Goal: Task Accomplishment & Management: Manage account settings

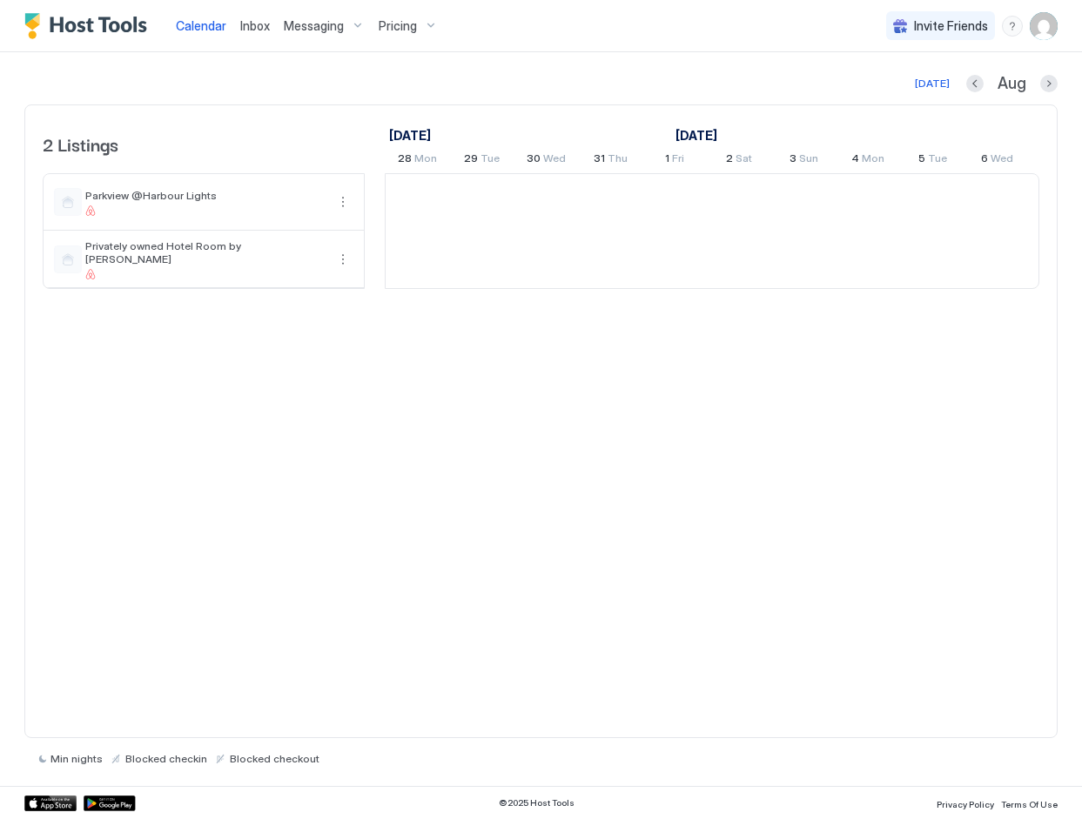
scroll to position [0, 967]
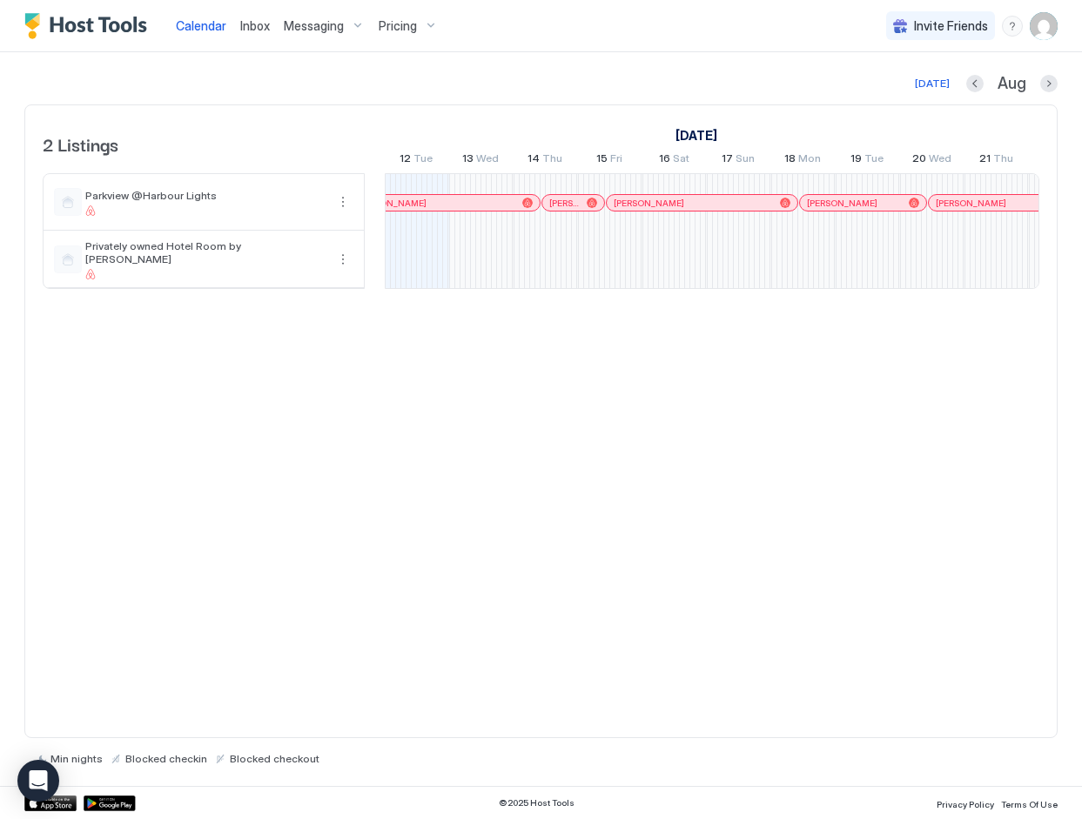
click at [404, 26] on span "Pricing" at bounding box center [398, 26] width 38 height 16
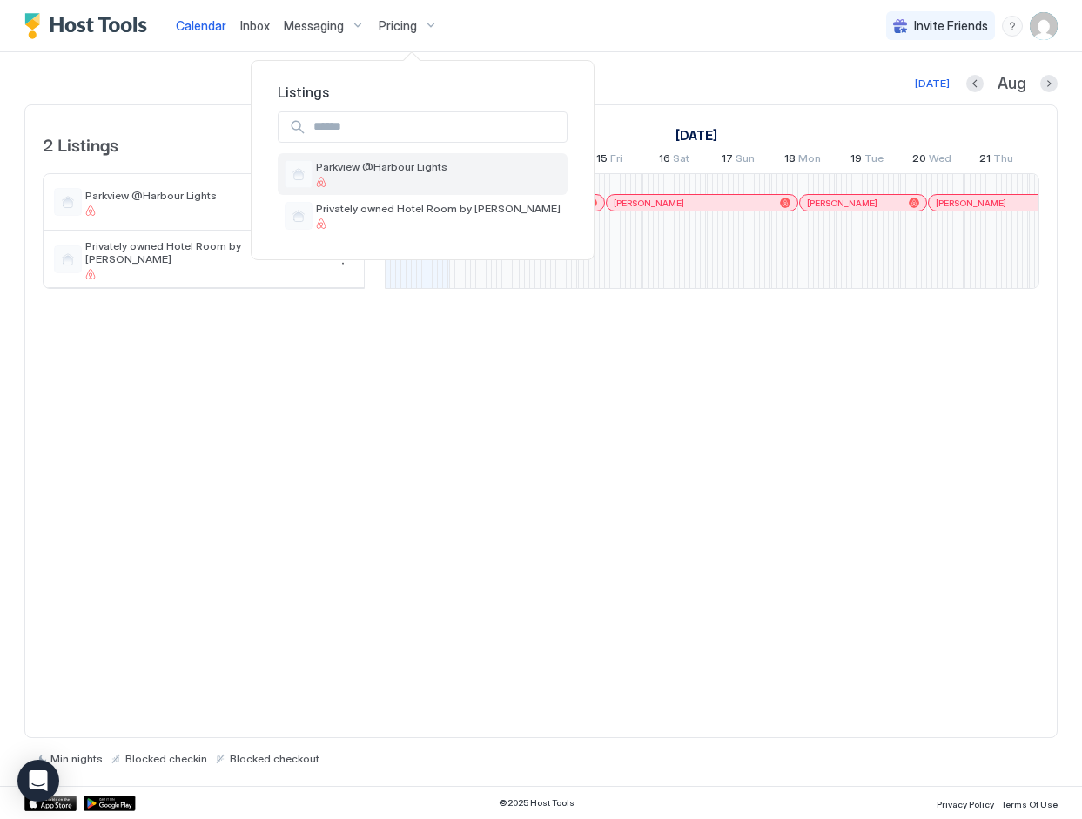
click at [385, 174] on div "Parkview @Harbour Lights" at bounding box center [381, 173] width 131 height 27
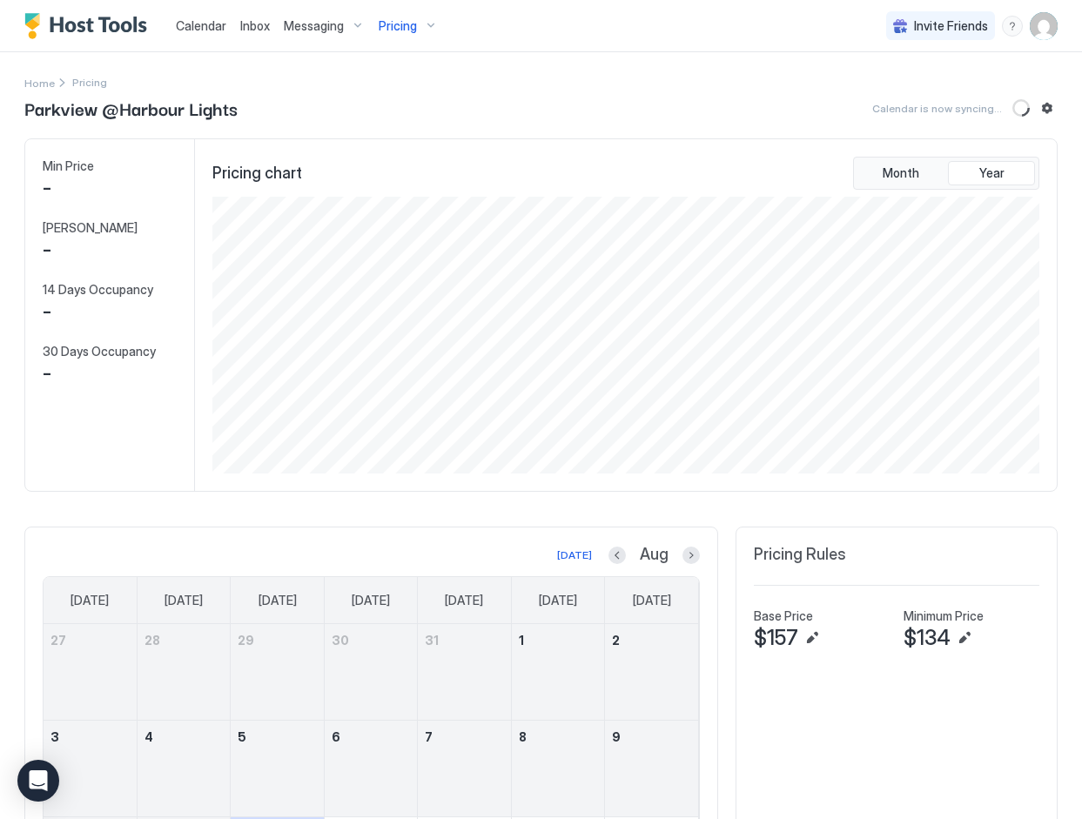
scroll to position [277, 831]
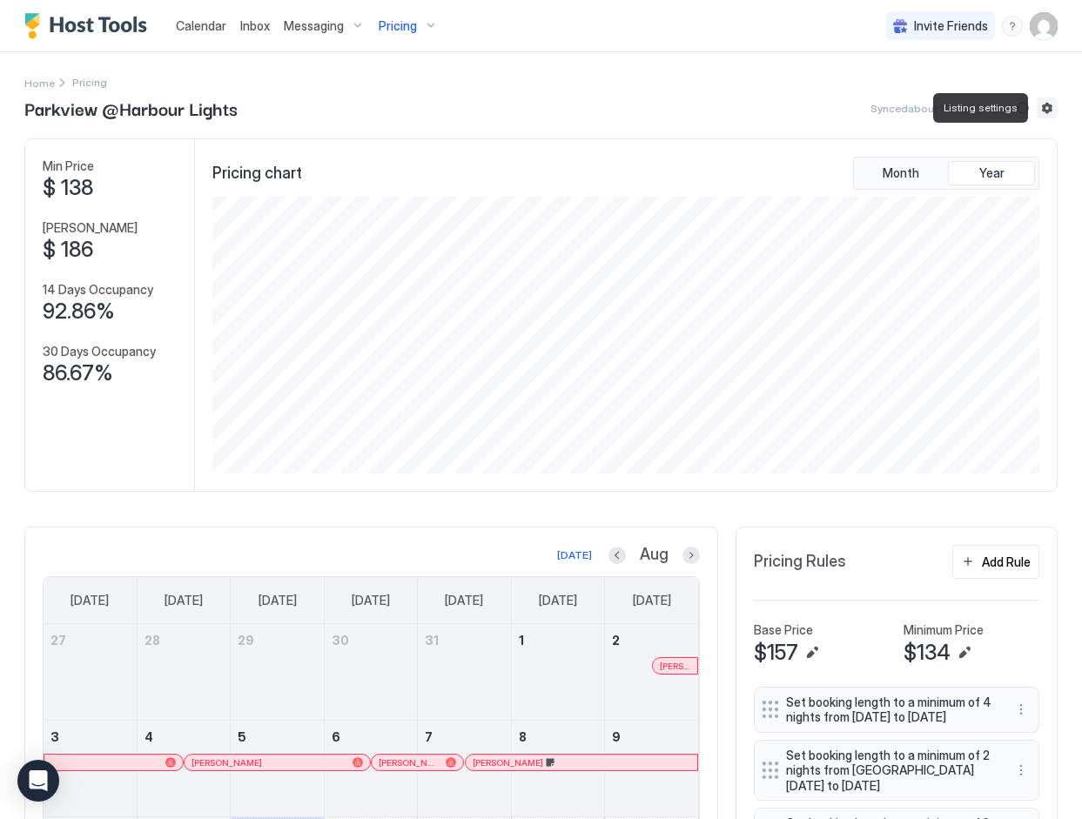
click at [1047, 106] on button "Listing settings" at bounding box center [1047, 107] width 21 height 21
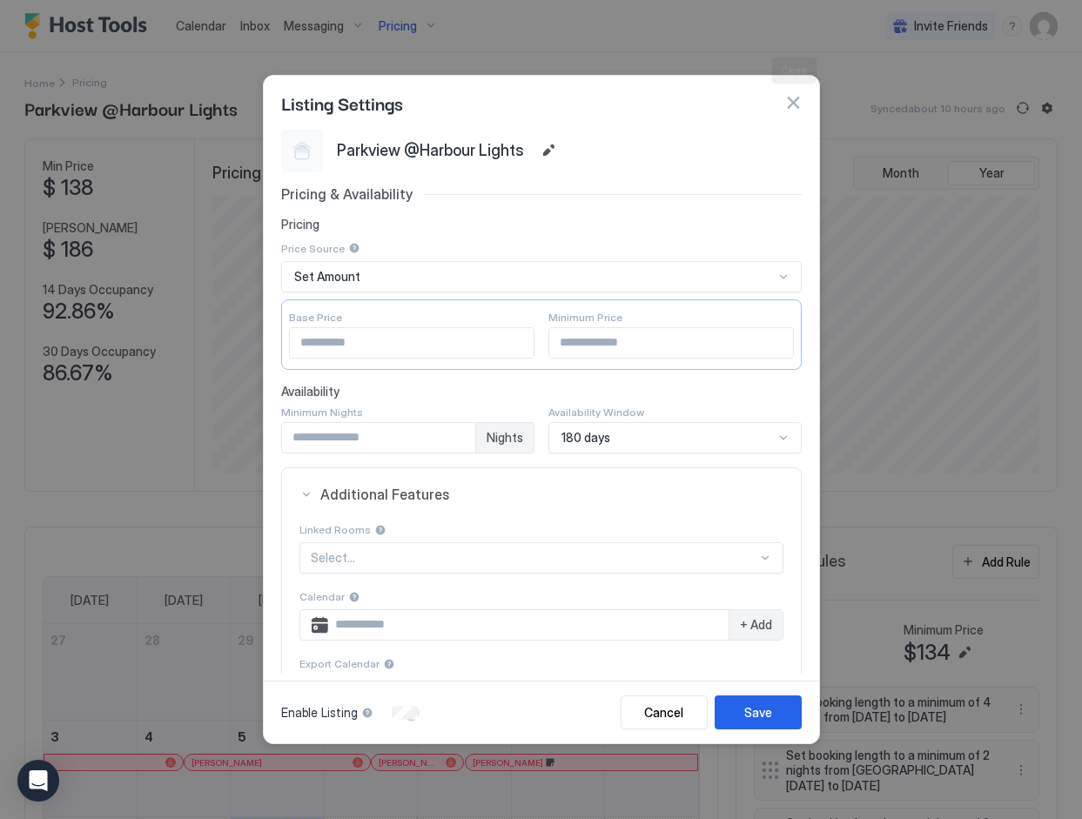
click at [790, 101] on button "button" at bounding box center [792, 102] width 17 height 17
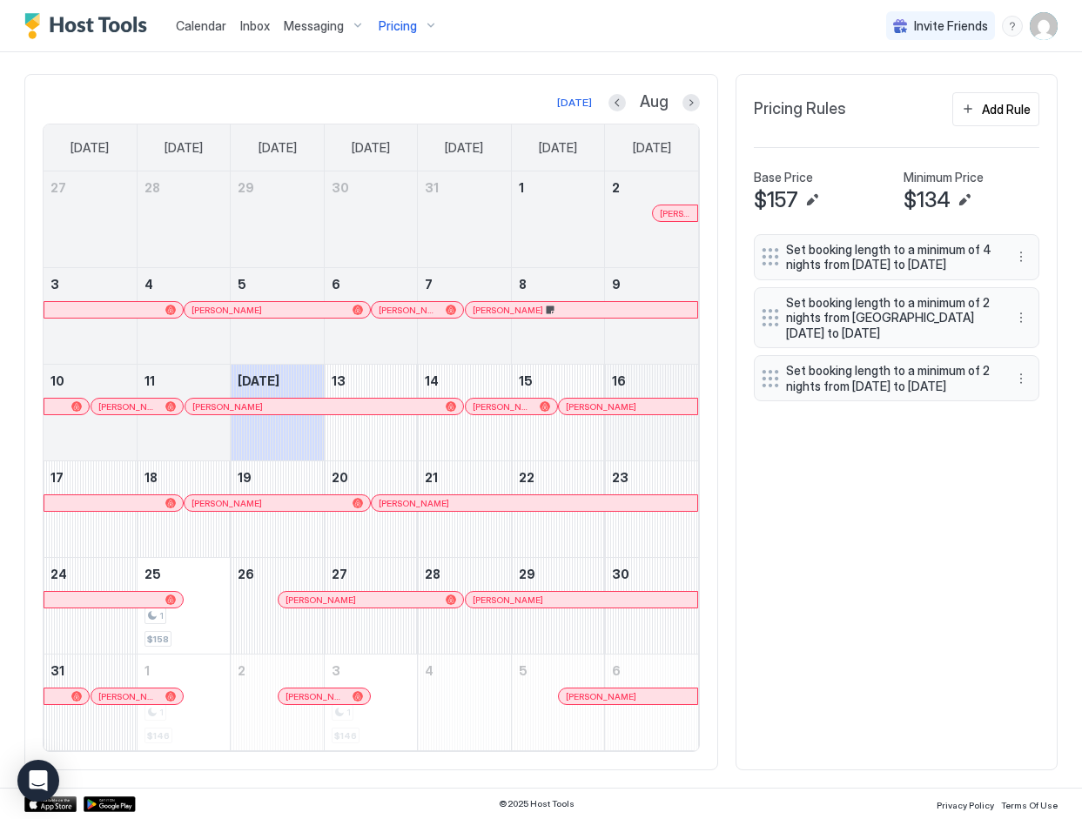
scroll to position [0, 0]
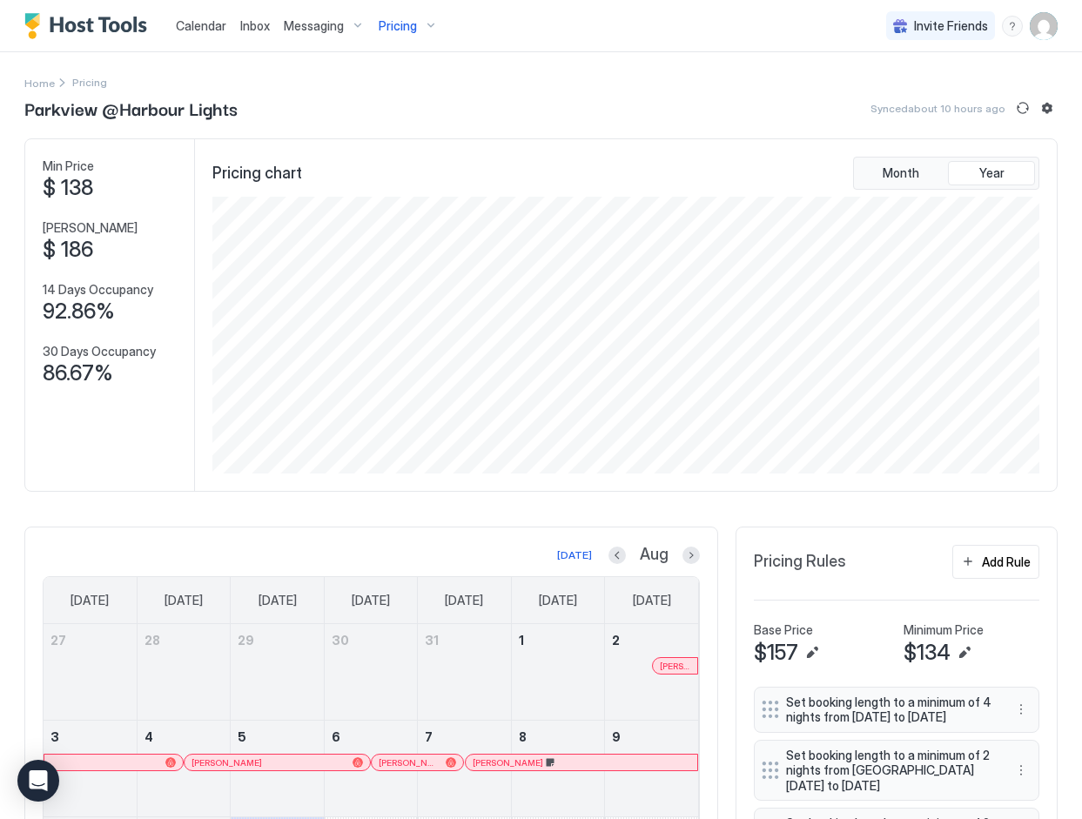
click at [94, 24] on img "Host Tools Logo" at bounding box center [89, 26] width 131 height 26
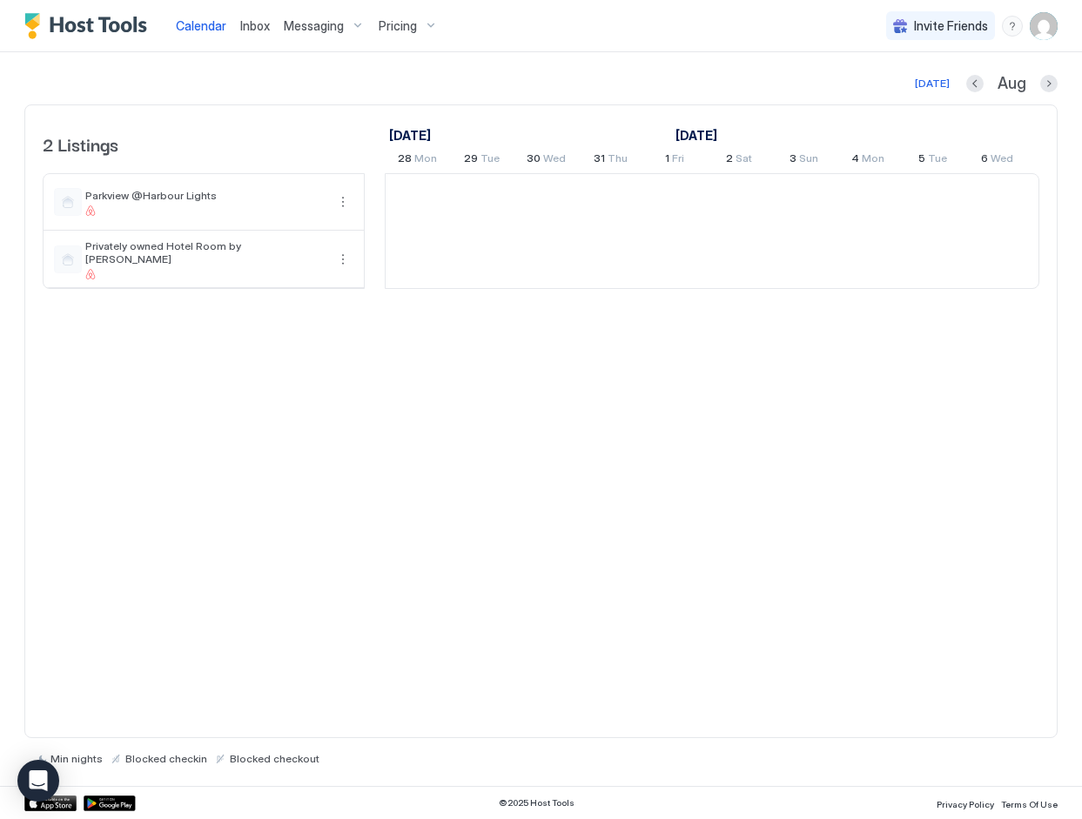
scroll to position [0, 967]
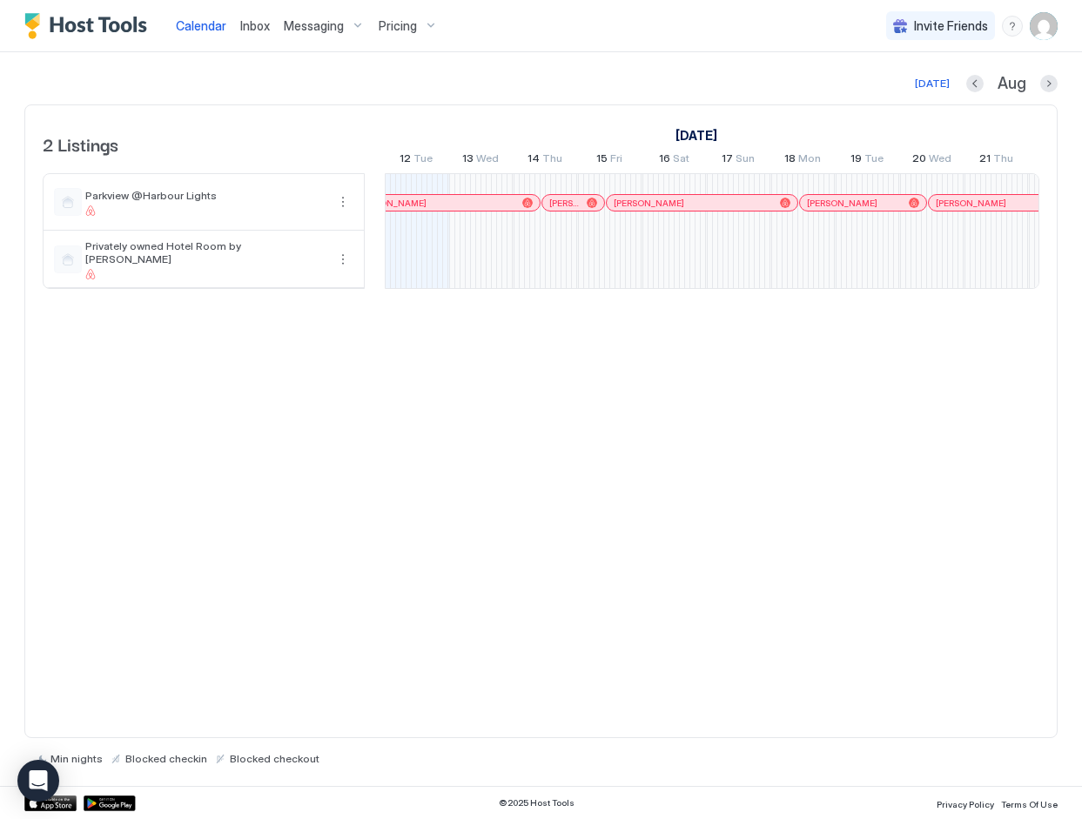
click at [1049, 25] on img "User profile" at bounding box center [1044, 26] width 28 height 28
click at [890, 96] on span "Settings" at bounding box center [887, 98] width 47 height 16
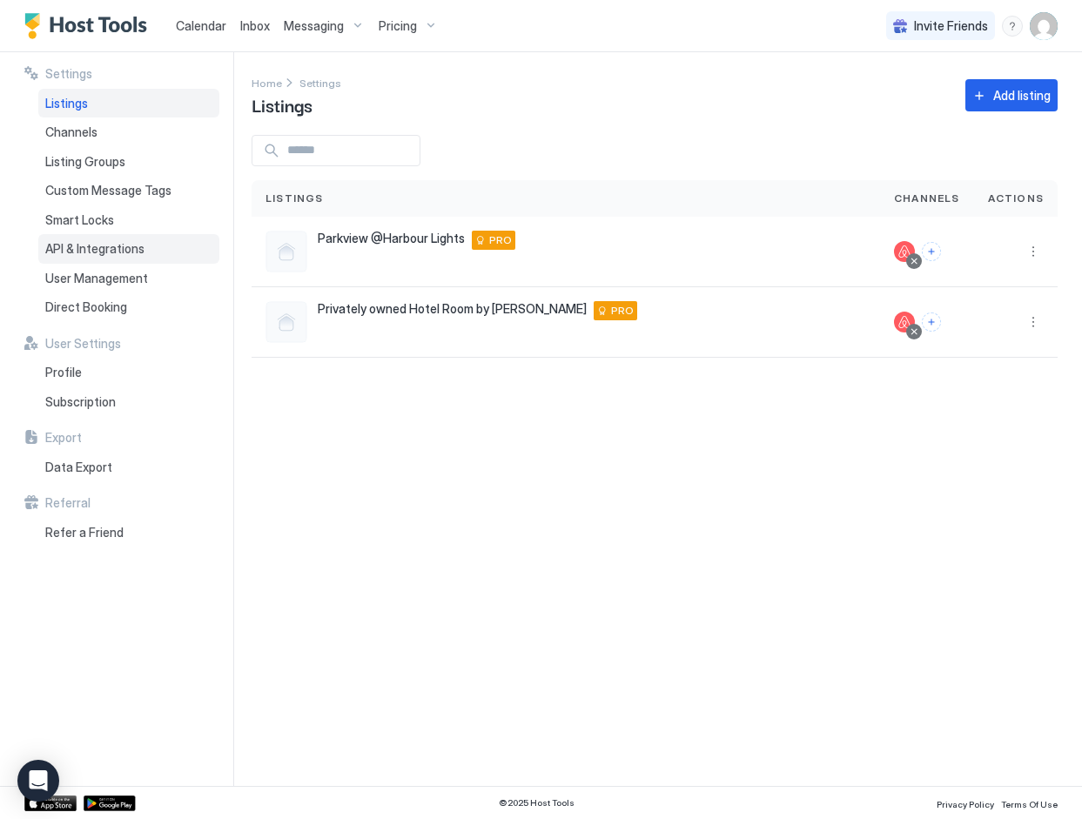
click at [114, 254] on span "API & Integrations" at bounding box center [94, 249] width 99 height 16
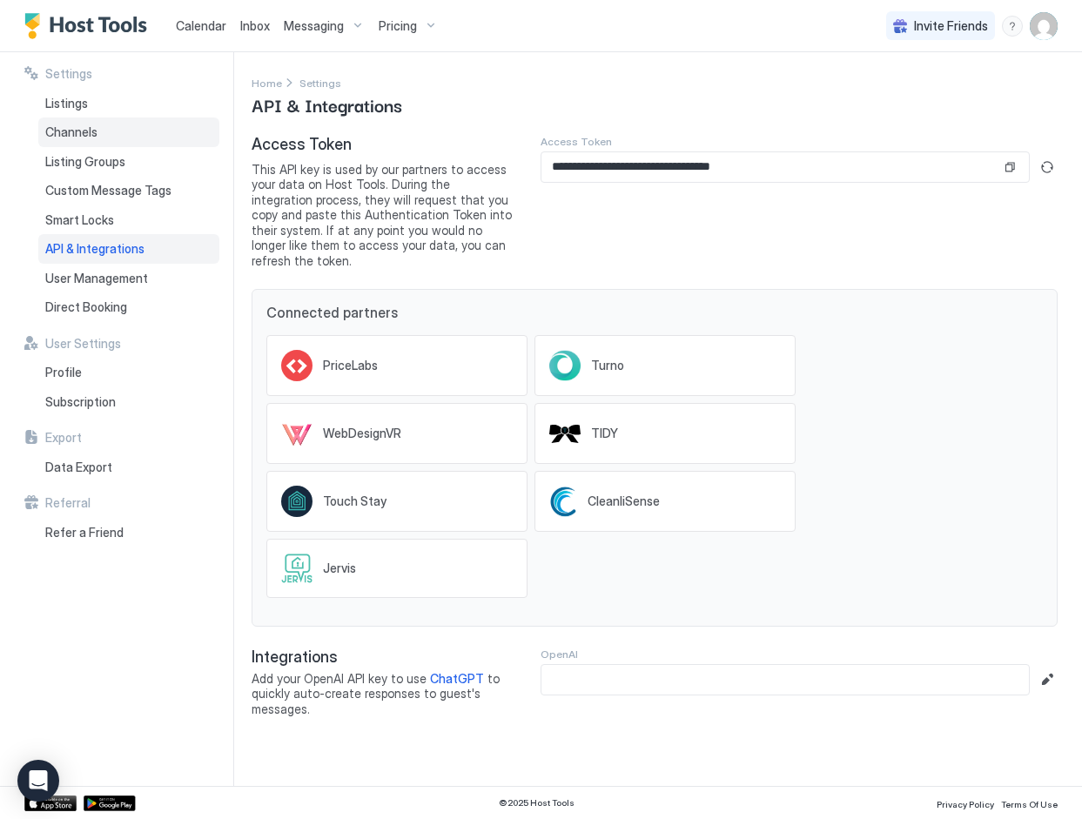
click at [71, 127] on span "Channels" at bounding box center [71, 132] width 52 height 16
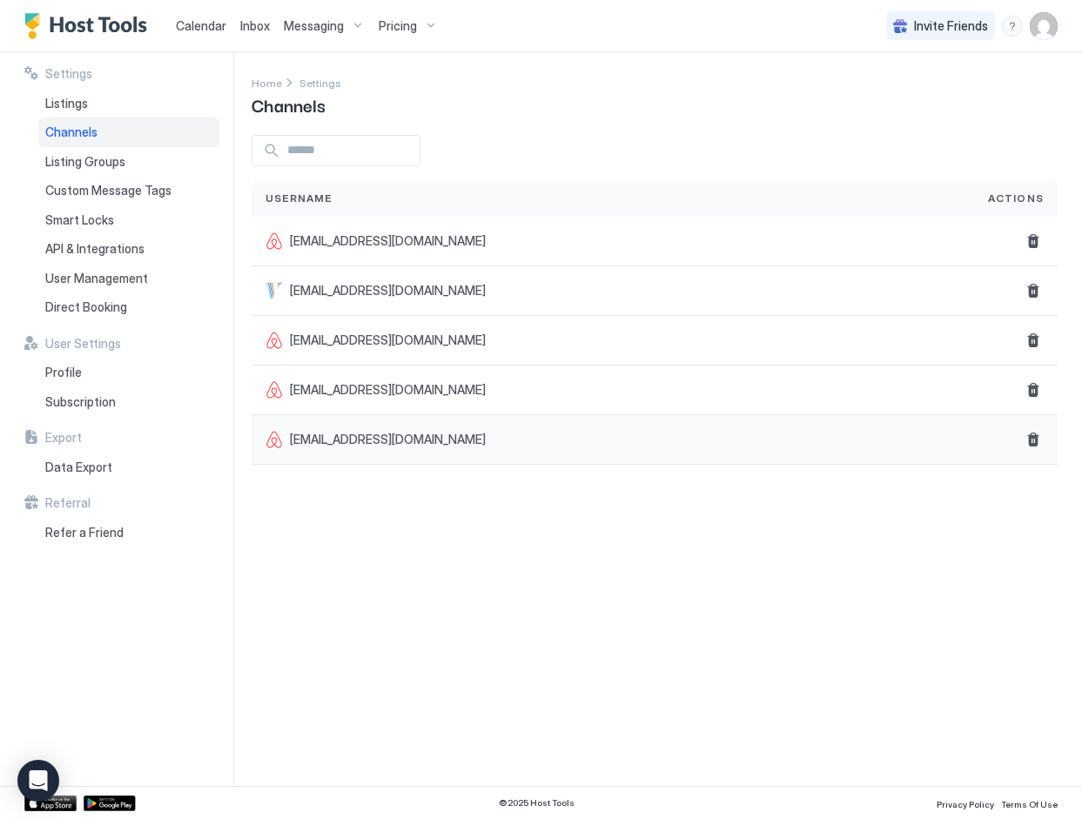
click at [304, 446] on span "smartwish78@hotmail.com" at bounding box center [388, 440] width 196 height 16
click at [269, 439] on div at bounding box center [273, 439] width 17 height 17
click at [71, 104] on span "Listings" at bounding box center [66, 104] width 43 height 16
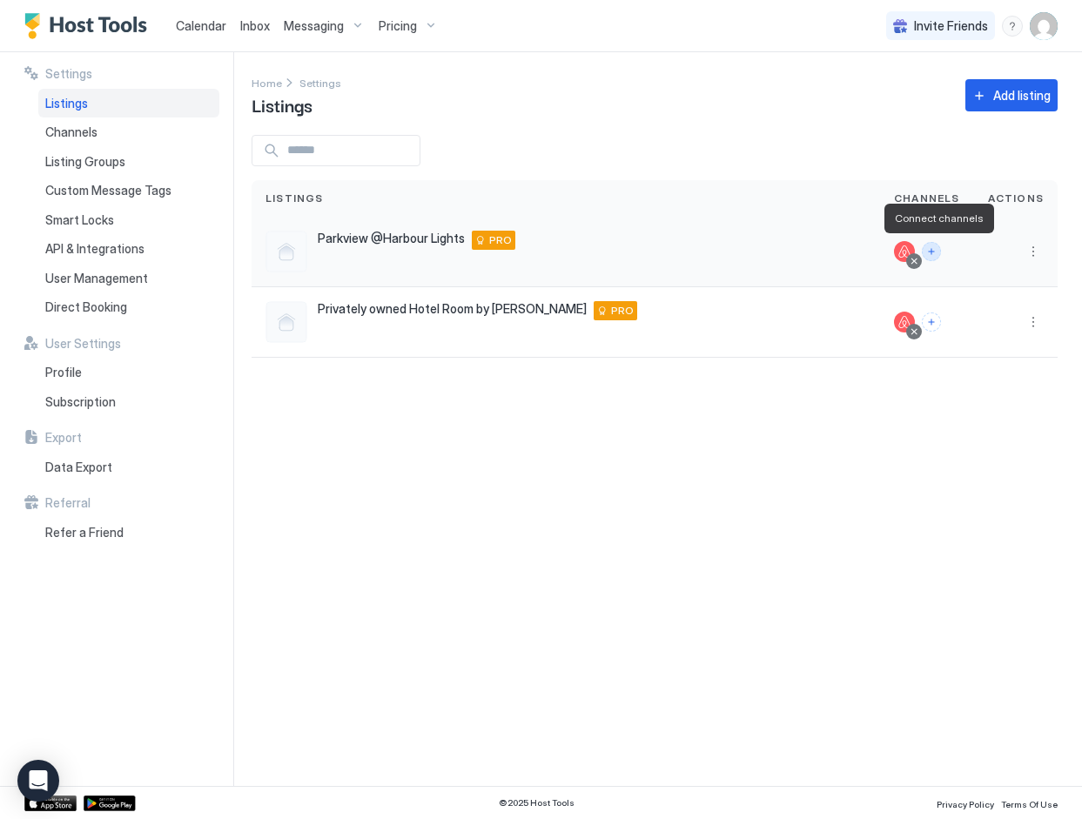
click at [936, 249] on button "Connect channels" at bounding box center [931, 251] width 19 height 19
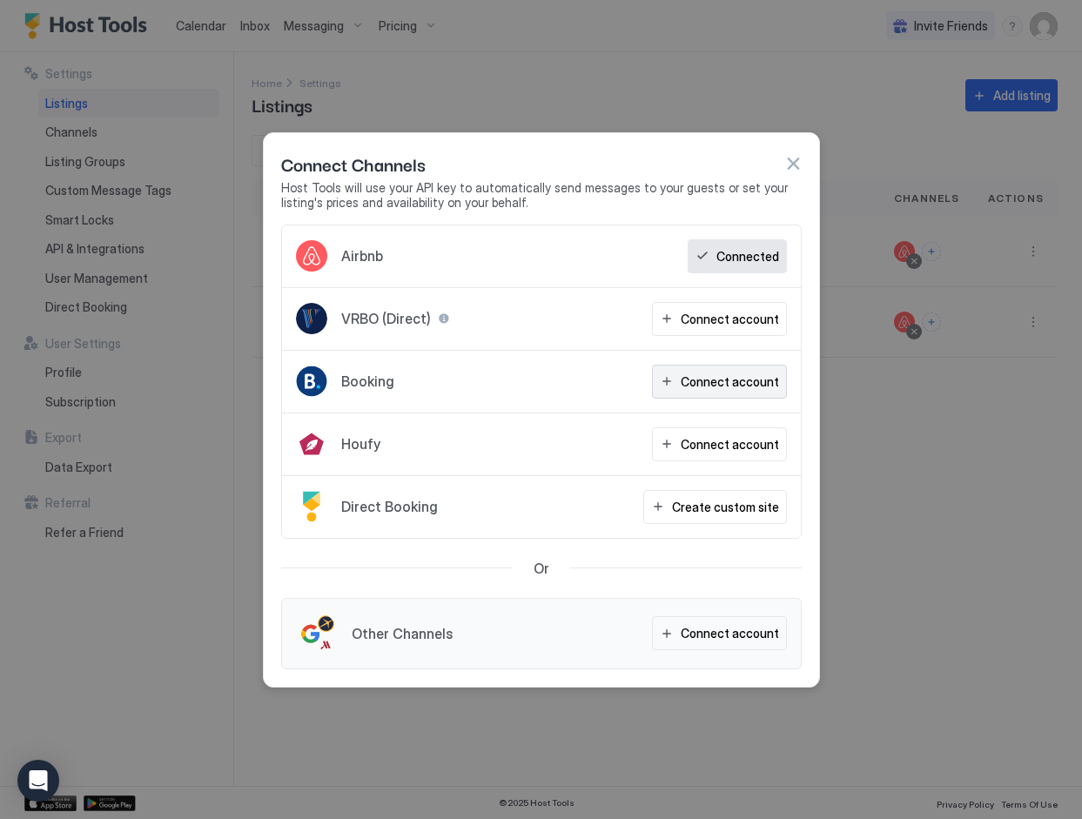
click at [727, 386] on div "Connect account" at bounding box center [730, 382] width 98 height 18
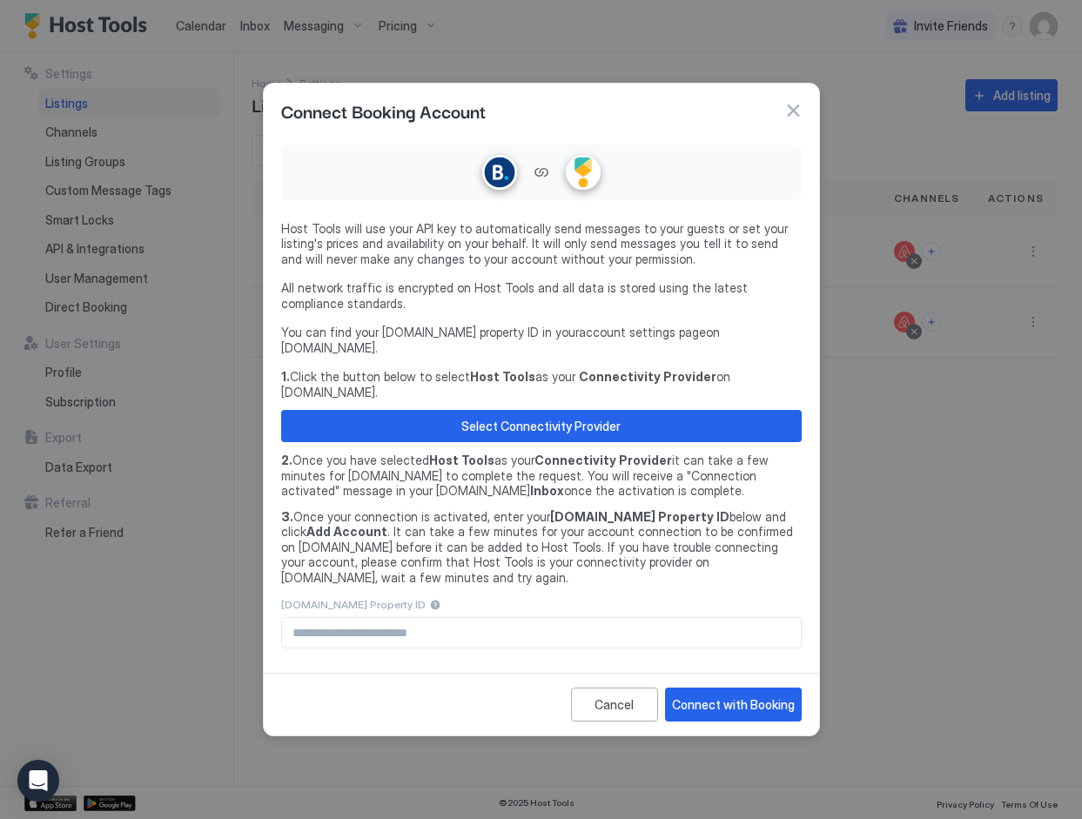
click at [616, 339] on link "account settings page" at bounding box center [642, 332] width 127 height 15
click at [560, 417] on div "Select Connectivity Provider" at bounding box center [540, 426] width 159 height 18
click at [731, 696] on div "Connect with Booking" at bounding box center [733, 705] width 123 height 18
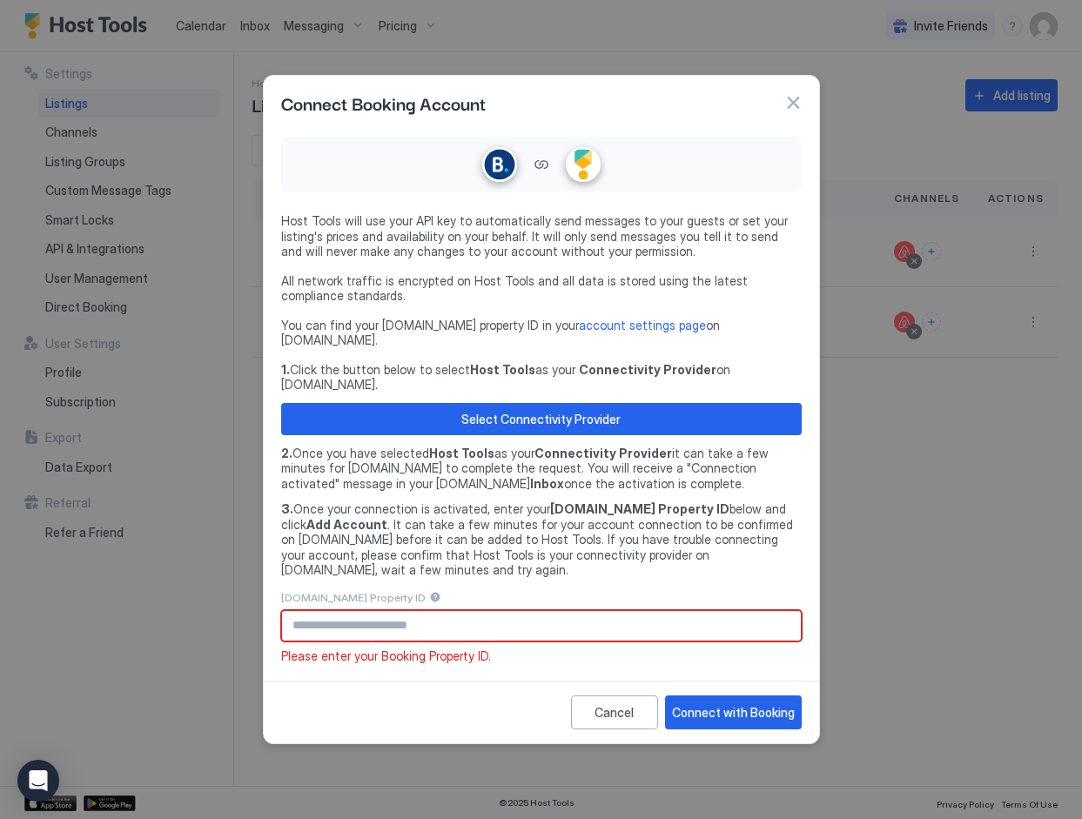
click at [454, 611] on input "Input Field" at bounding box center [541, 626] width 519 height 30
paste input "********"
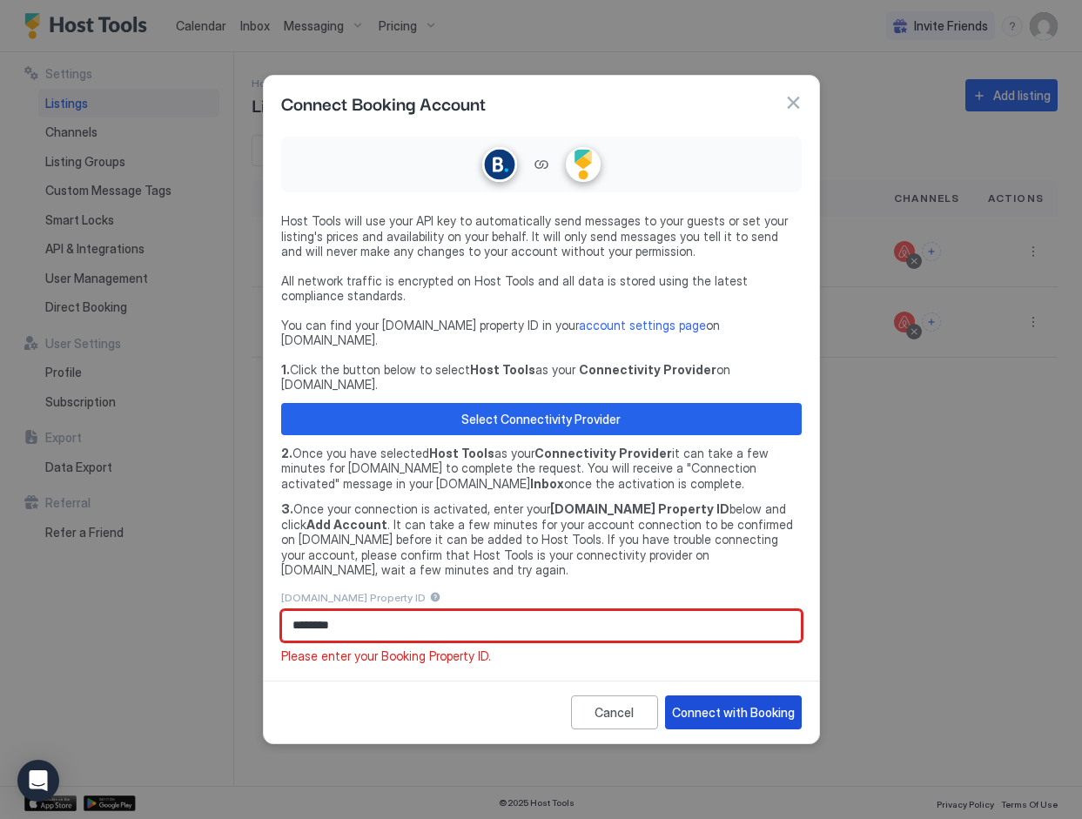
type input "********"
click at [738, 703] on div "Connect with Booking" at bounding box center [733, 712] width 123 height 18
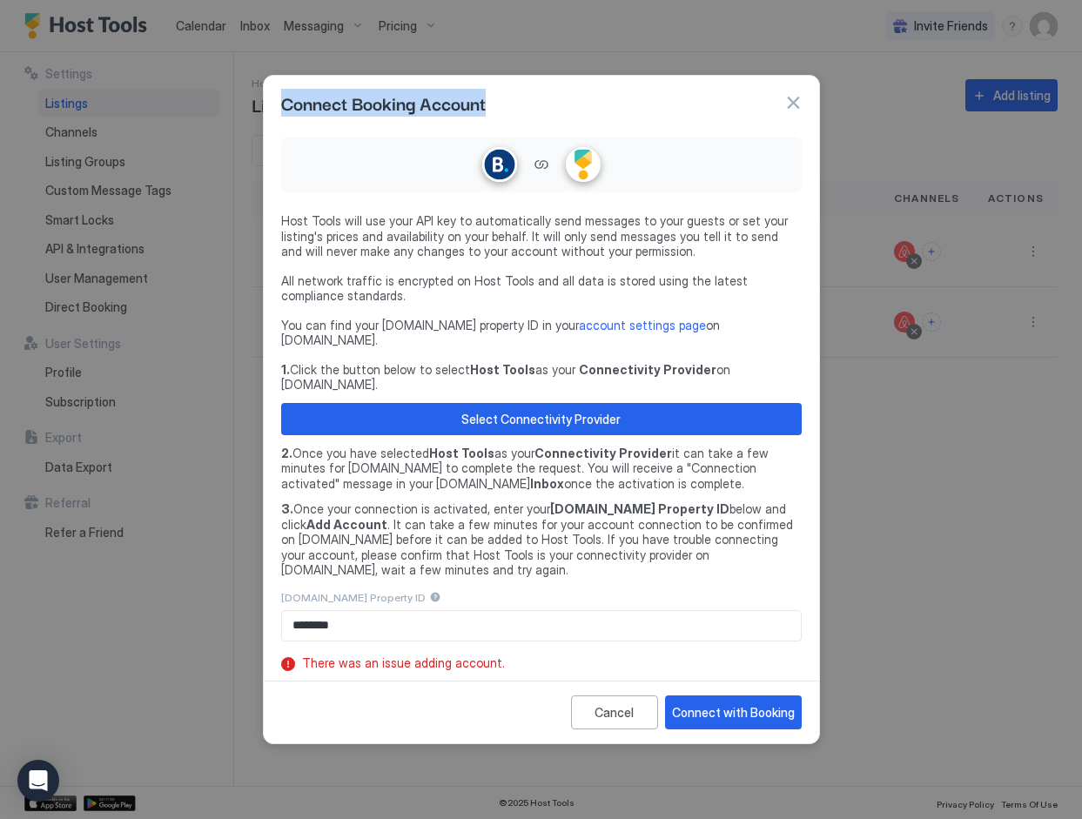
drag, startPoint x: 647, startPoint y: 111, endPoint x: 498, endPoint y: 101, distance: 149.2
click at [498, 101] on div "Connect Booking Account" at bounding box center [541, 103] width 555 height 54
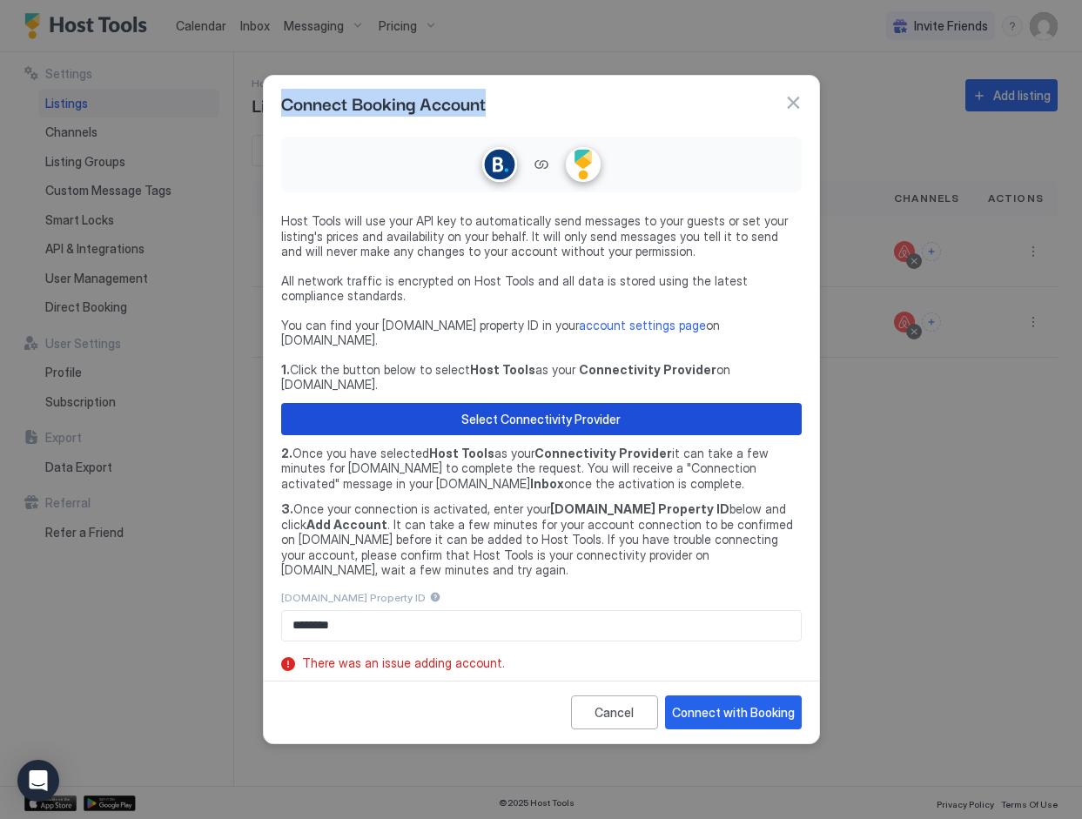
click at [533, 410] on div "Select Connectivity Provider" at bounding box center [540, 419] width 159 height 18
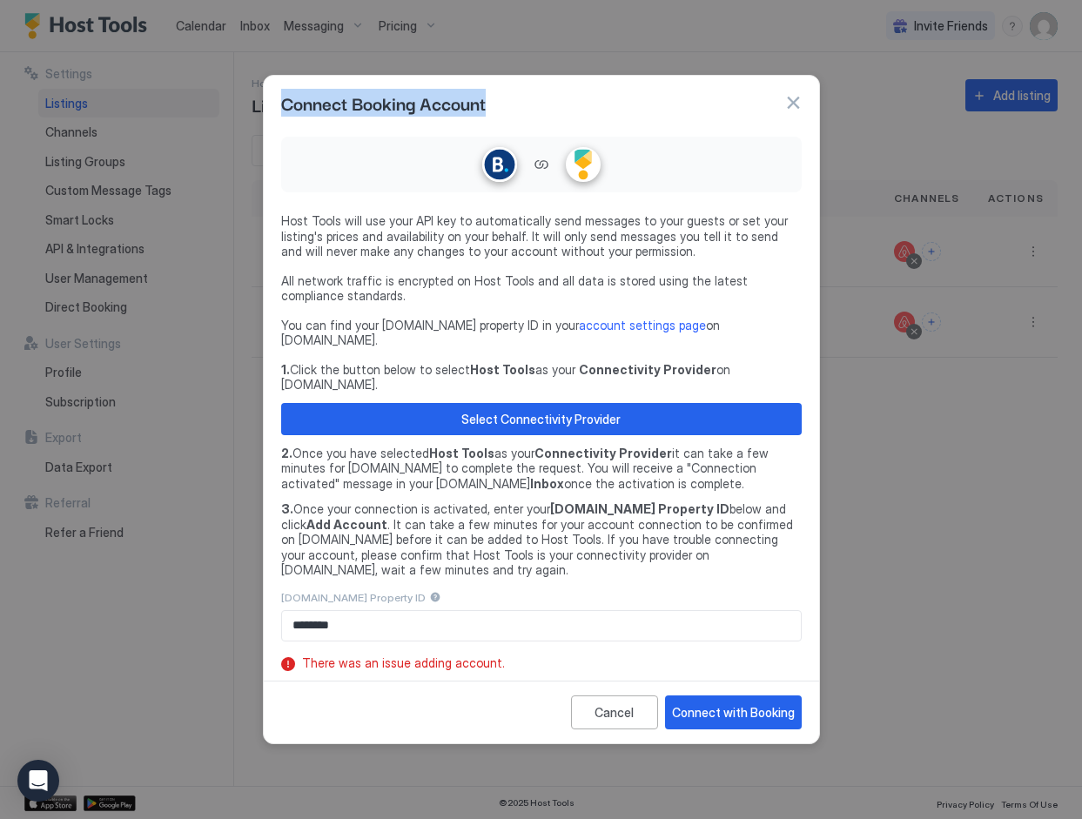
click at [790, 111] on button "button" at bounding box center [792, 102] width 17 height 17
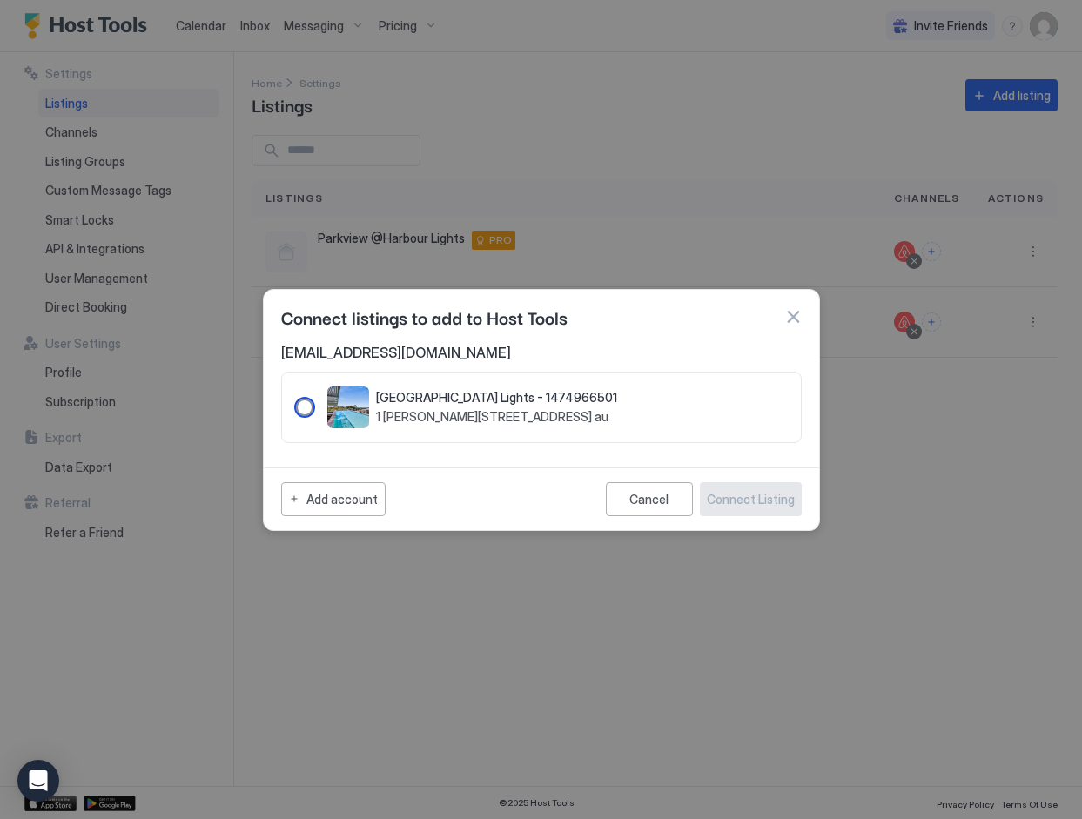
click at [298, 408] on div "1474966501" at bounding box center [304, 407] width 17 height 17
click at [729, 498] on div "Connect Listing" at bounding box center [751, 499] width 88 height 18
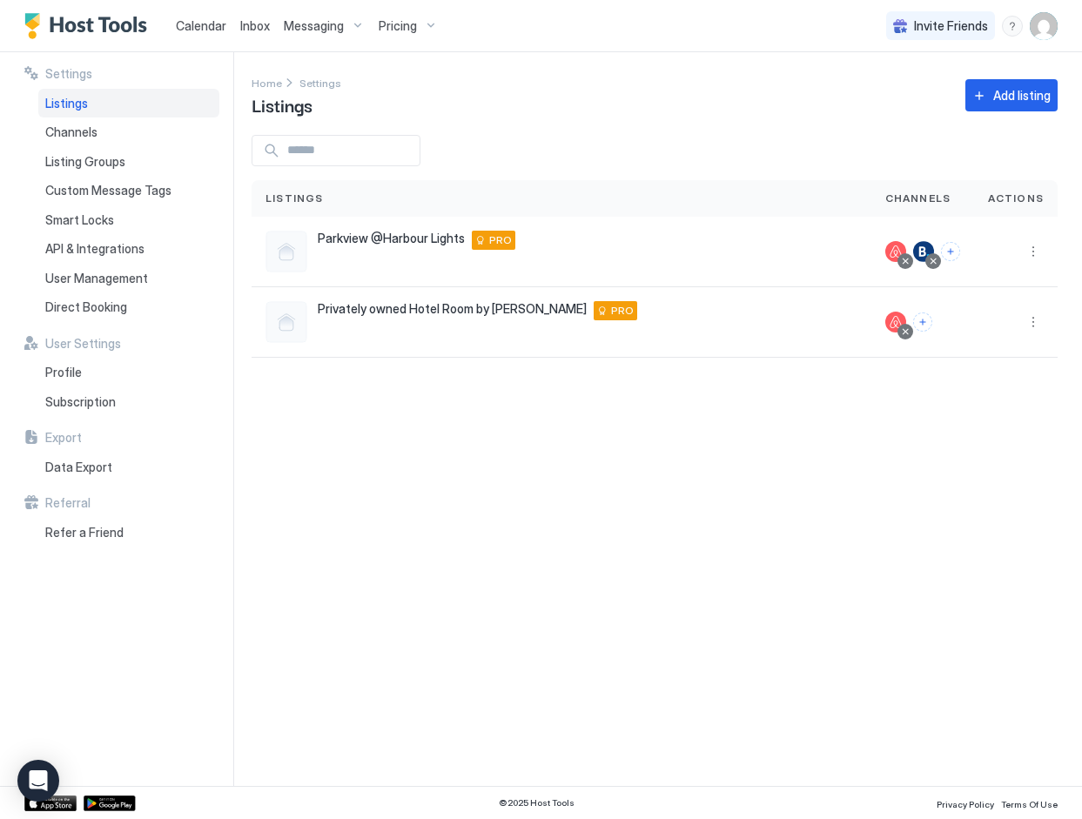
click at [714, 469] on div "Settings Home Settings Listings Add listing Listings Channels Actions Parkview …" at bounding box center [667, 419] width 830 height 734
click at [1033, 252] on button "More options" at bounding box center [1033, 251] width 21 height 21
click at [921, 481] on div at bounding box center [541, 409] width 1082 height 819
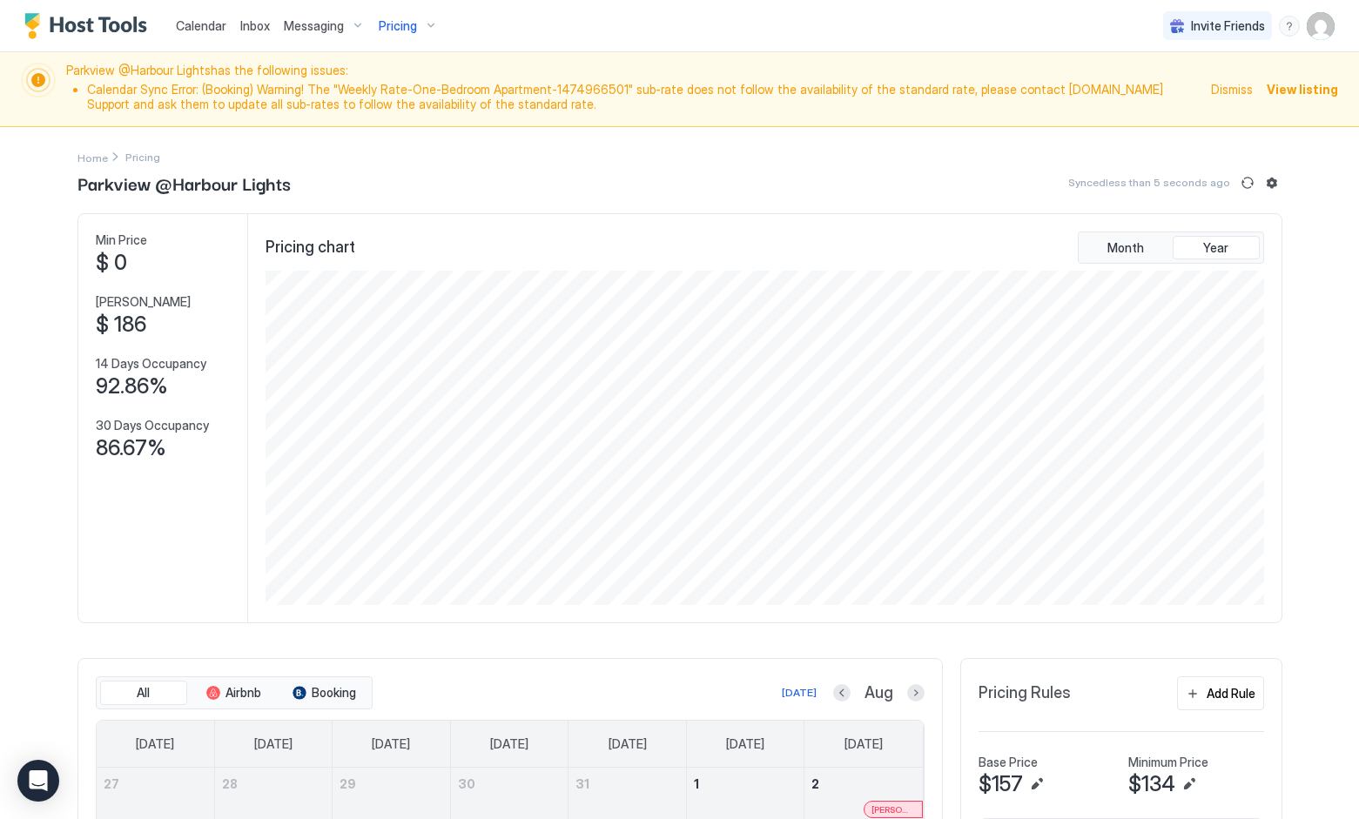
scroll to position [334, 1002]
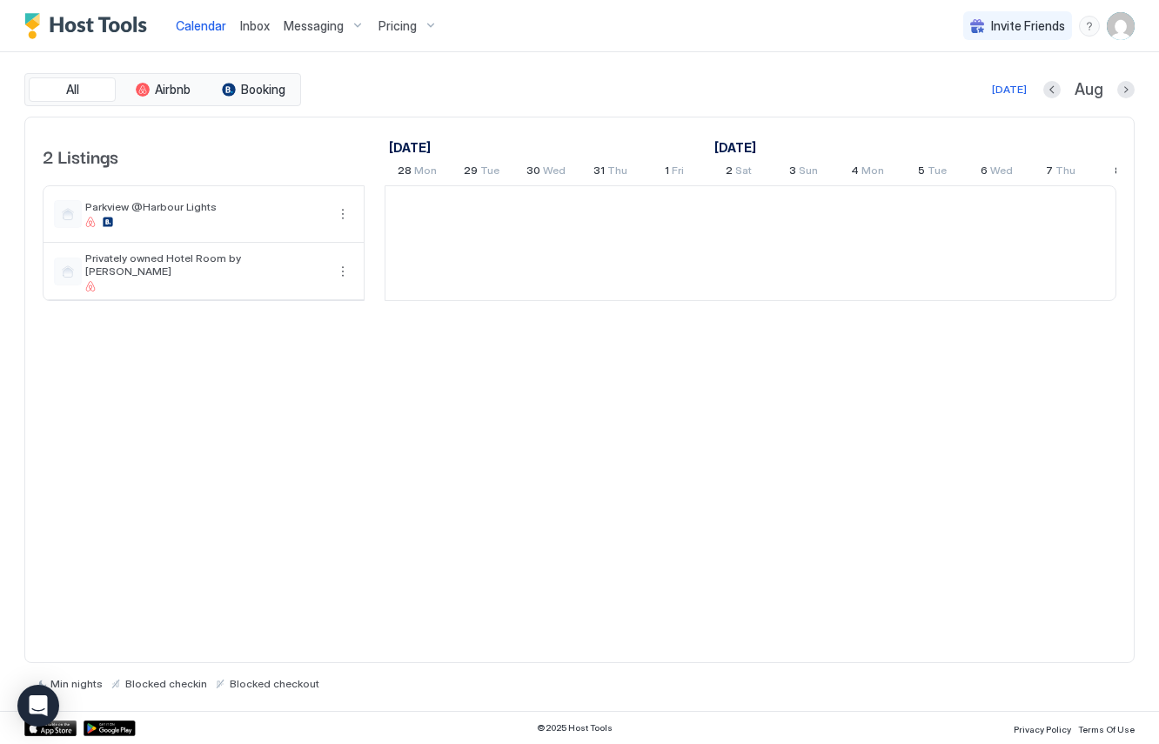
scroll to position [0, 967]
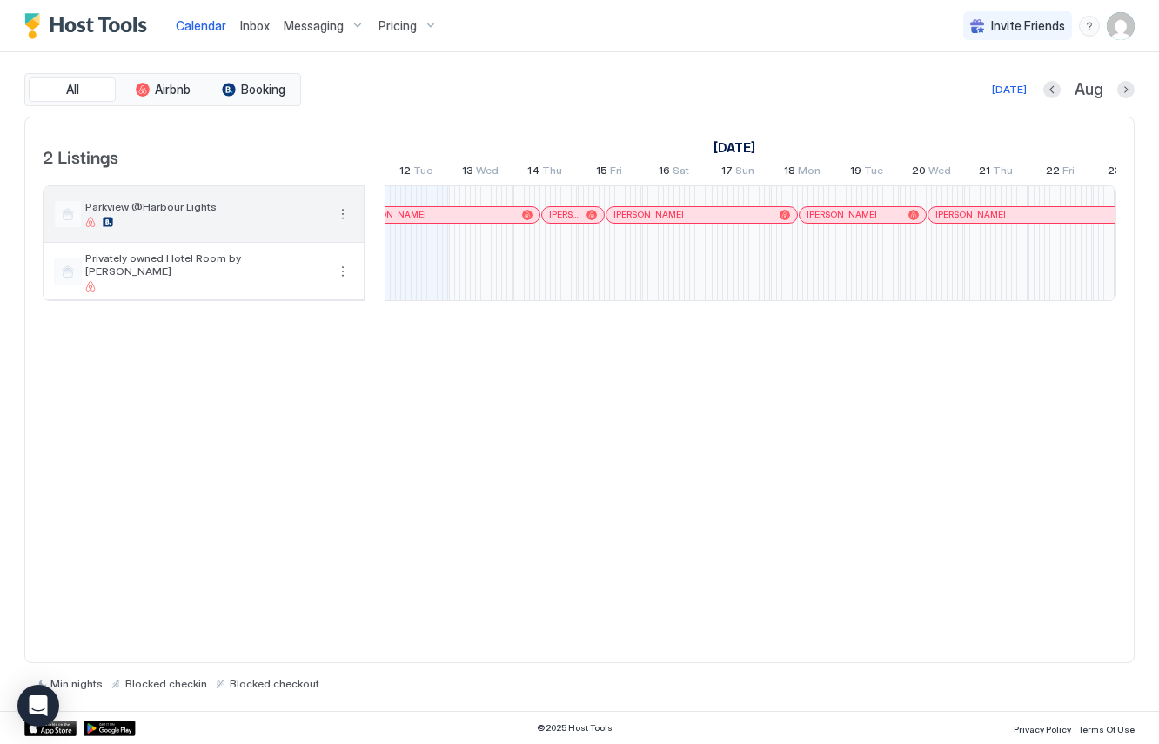
click at [334, 214] on button "More options" at bounding box center [343, 214] width 21 height 21
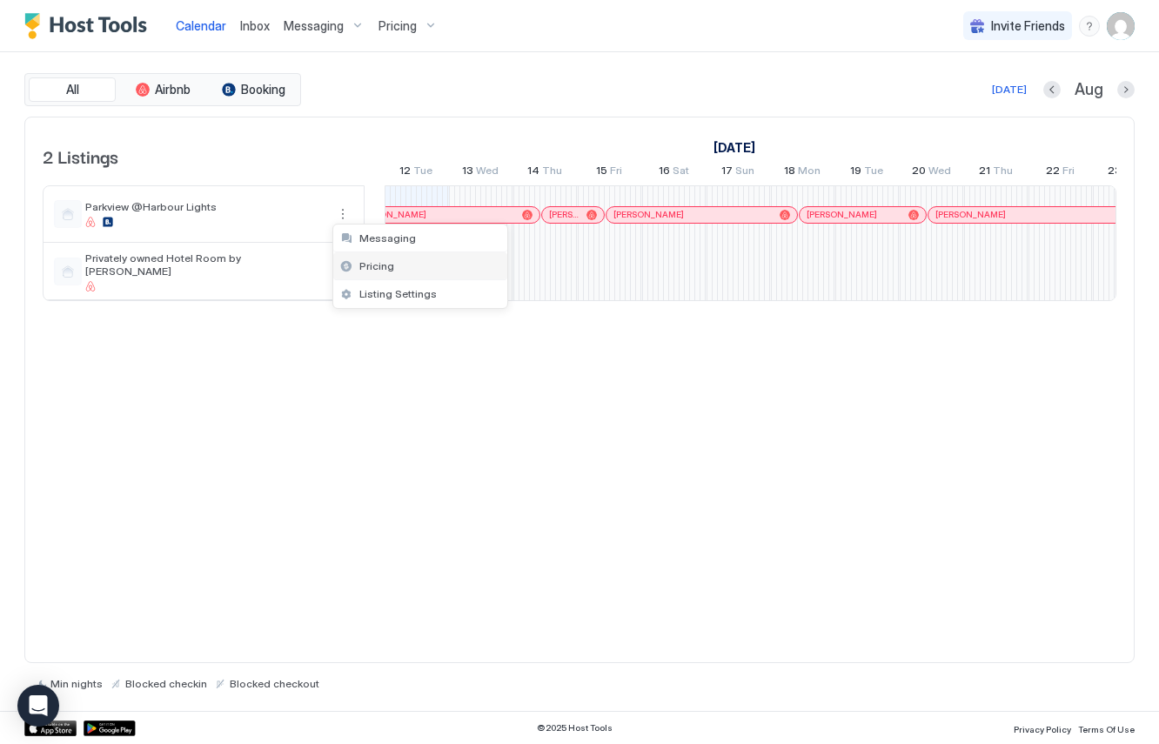
click at [382, 265] on span "Pricing" at bounding box center [377, 265] width 35 height 13
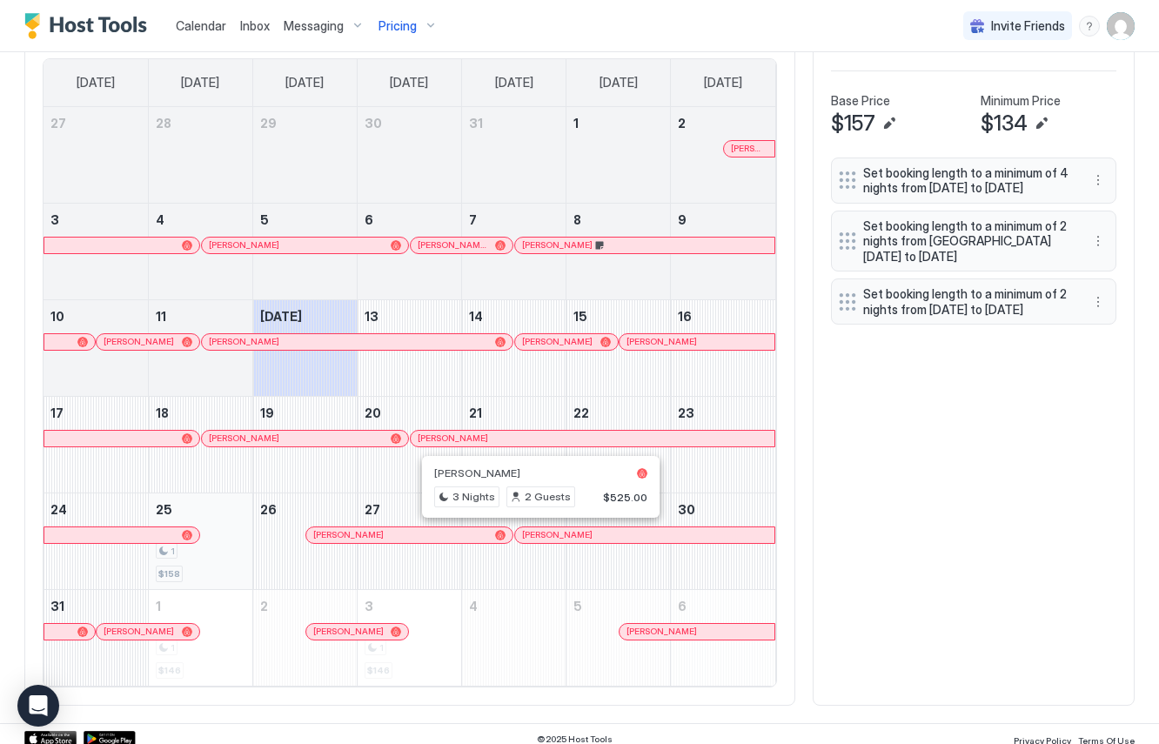
scroll to position [556, 0]
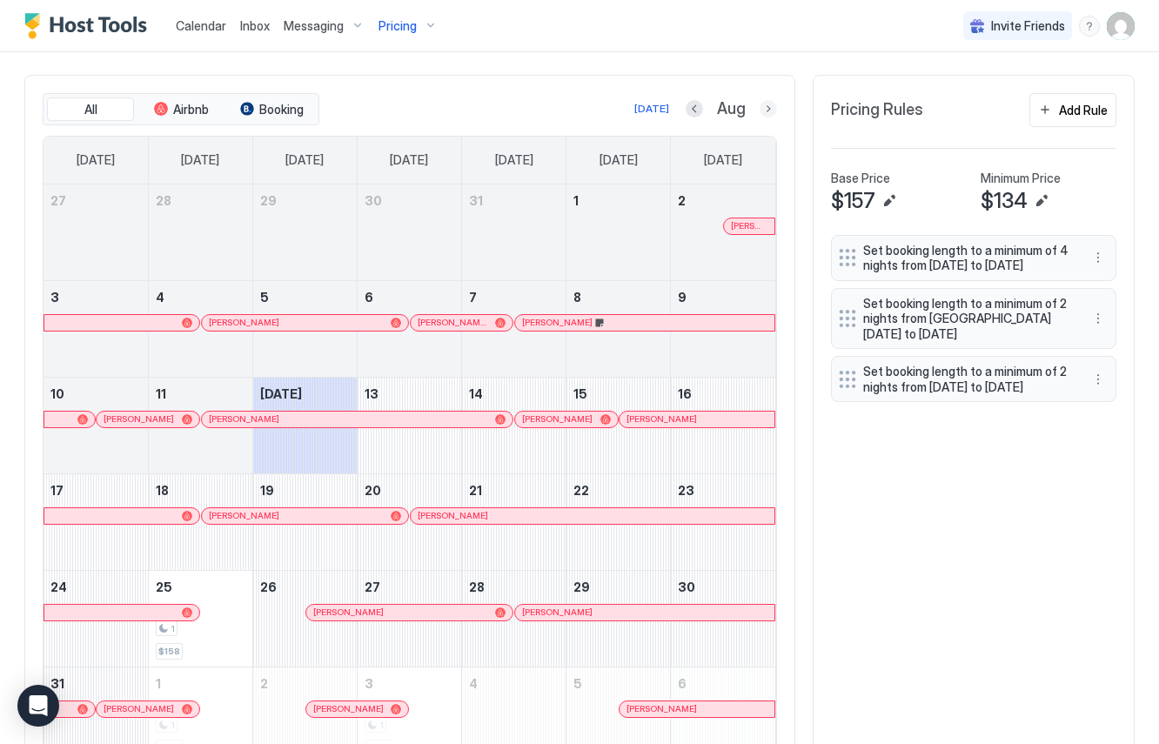
click at [769, 107] on button "Next month" at bounding box center [768, 108] width 17 height 17
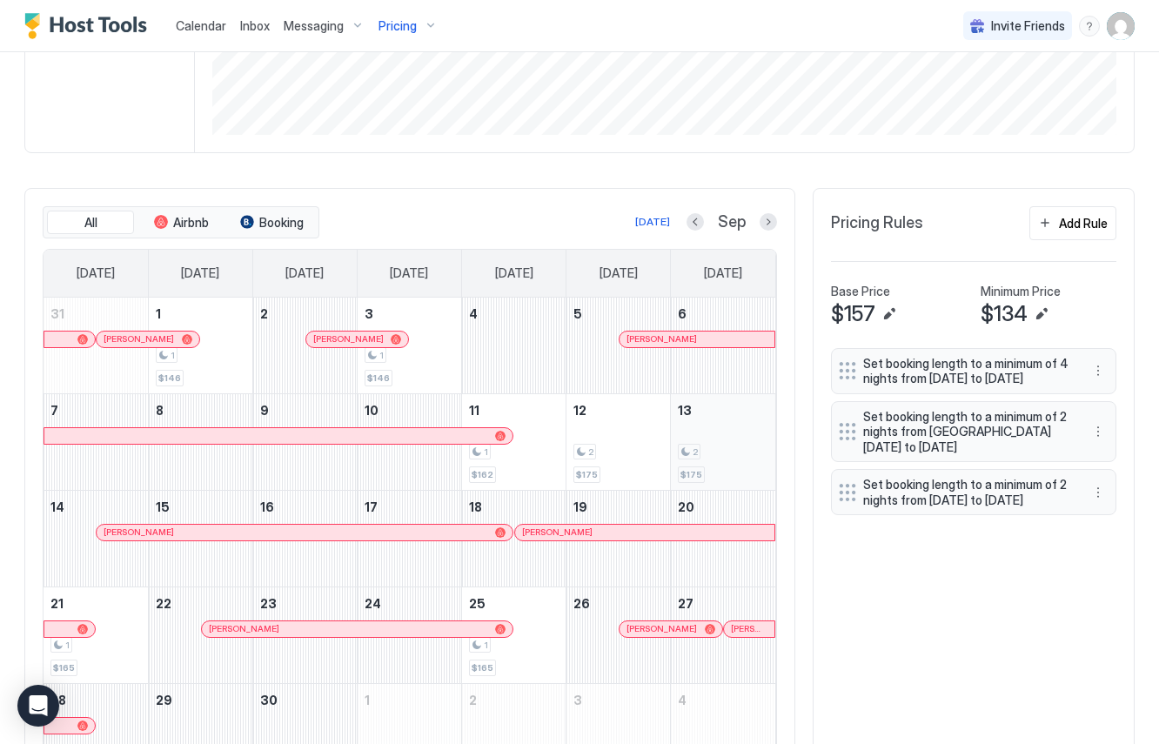
click at [719, 447] on div "2" at bounding box center [723, 452] width 91 height 17
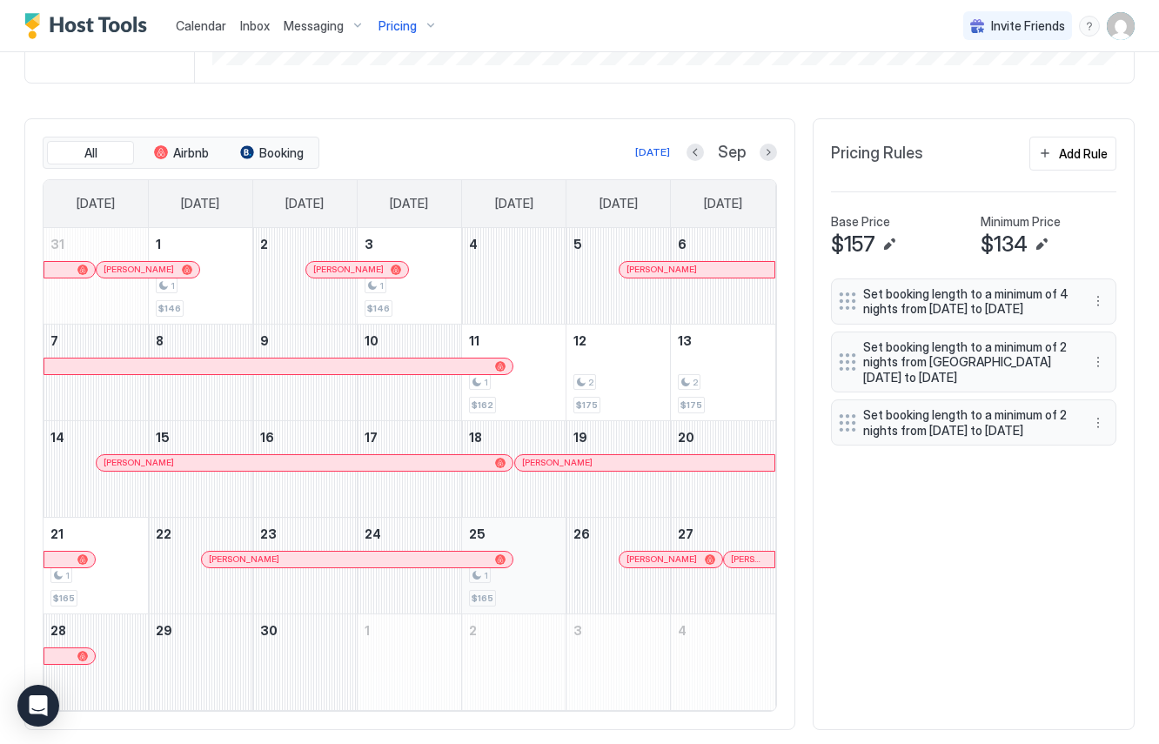
scroll to position [457, 0]
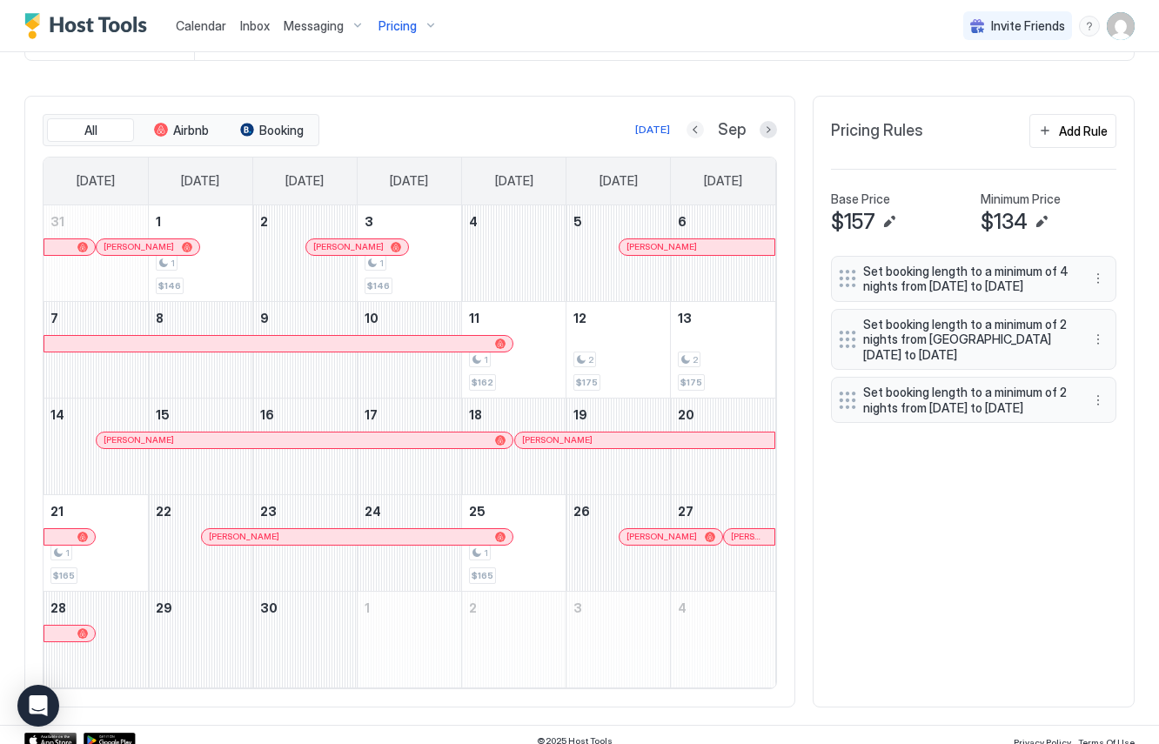
click at [696, 131] on button "Previous month" at bounding box center [695, 129] width 17 height 17
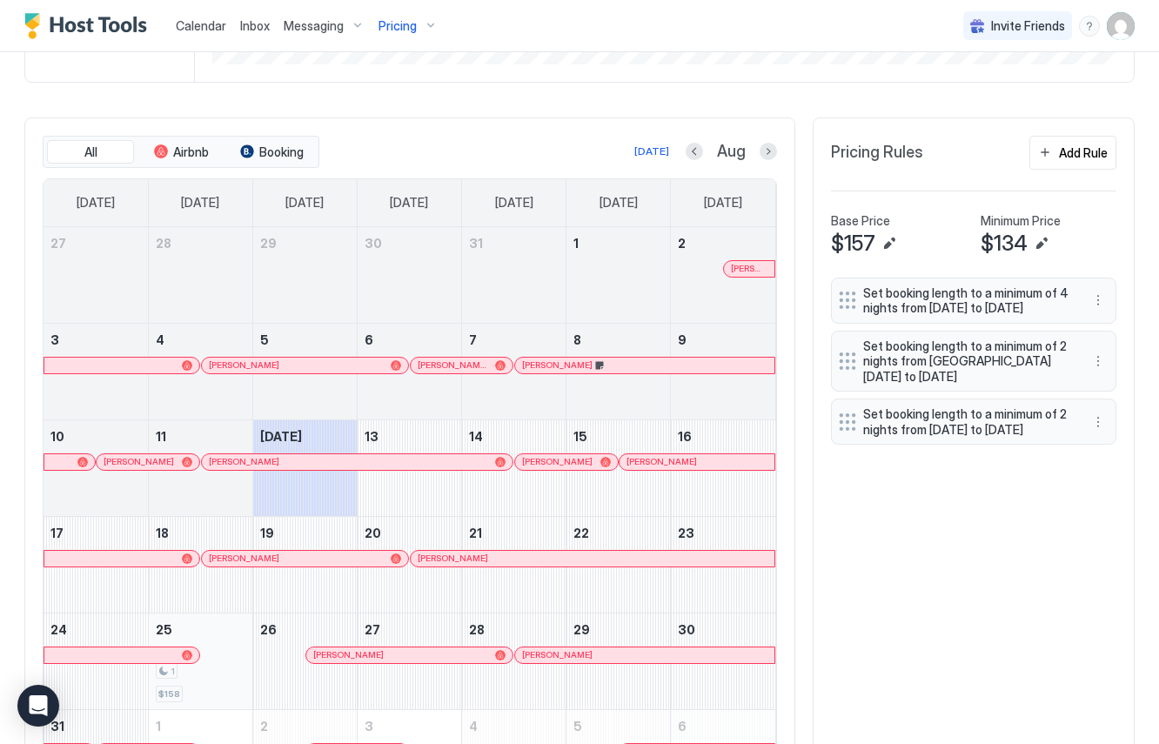
click at [213, 695] on div "1 $158" at bounding box center [201, 662] width 90 height 82
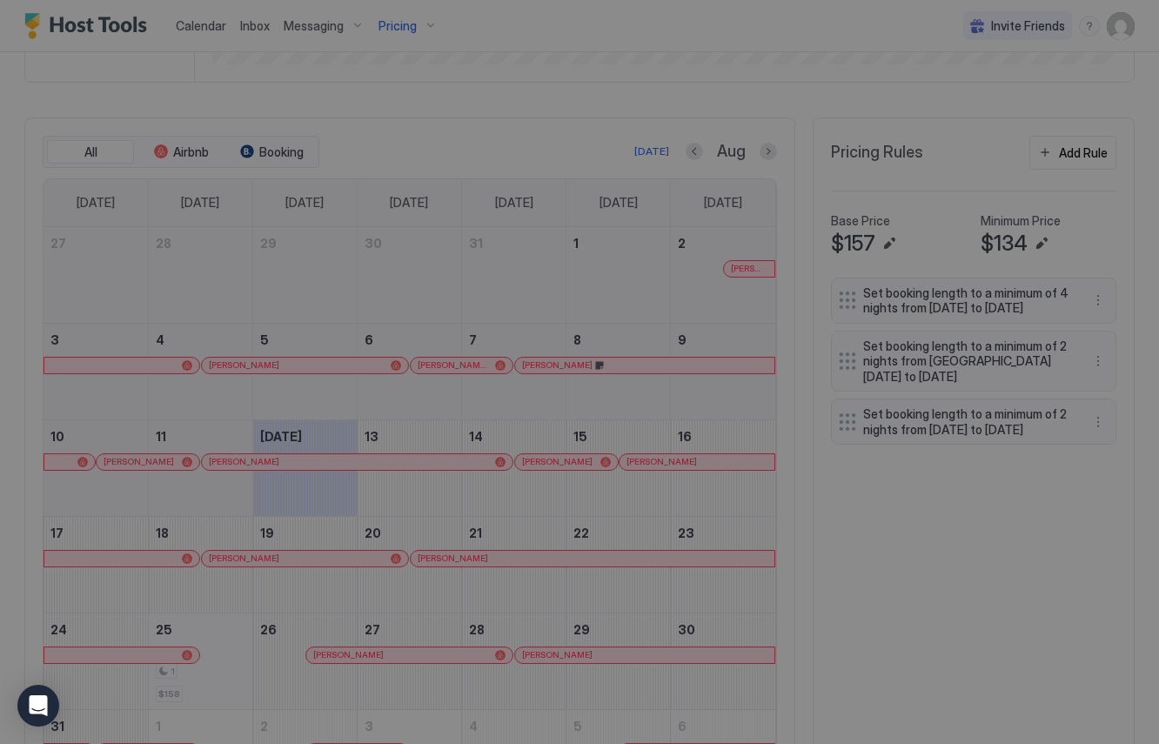
type input "***"
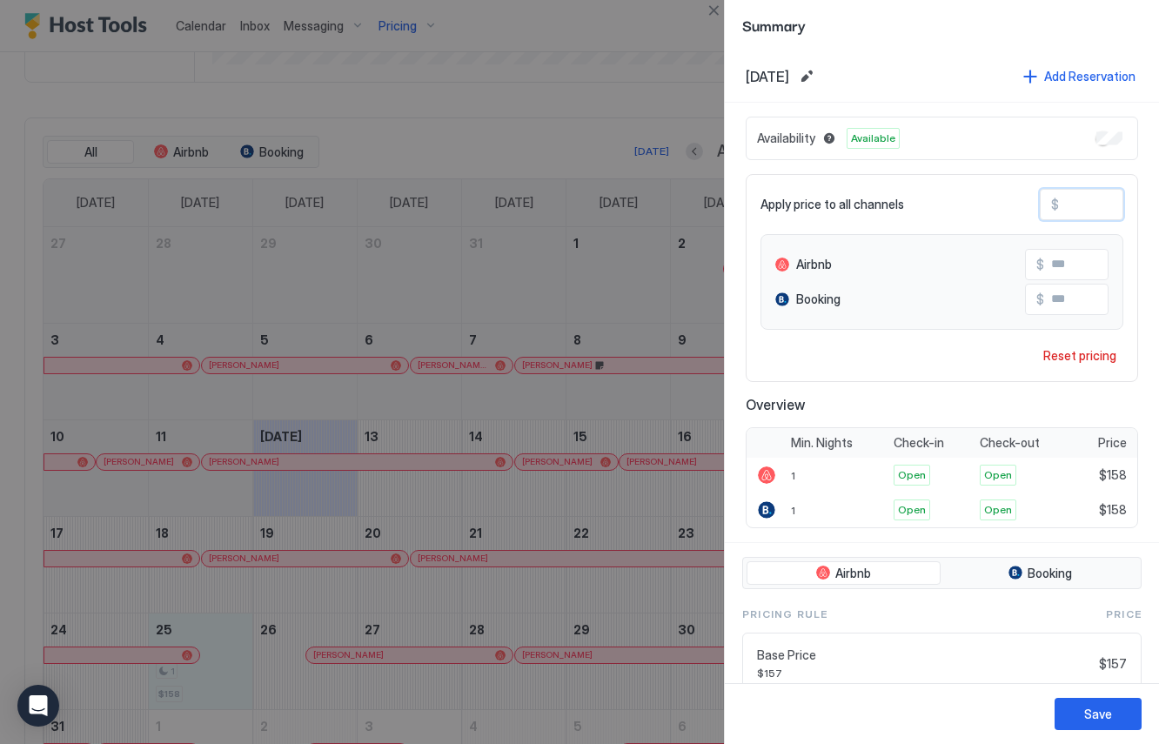
drag, startPoint x: 1072, startPoint y: 203, endPoint x: 1090, endPoint y: 203, distance: 17.4
click at [1090, 203] on input "***" at bounding box center [1128, 205] width 139 height 30
type input "**"
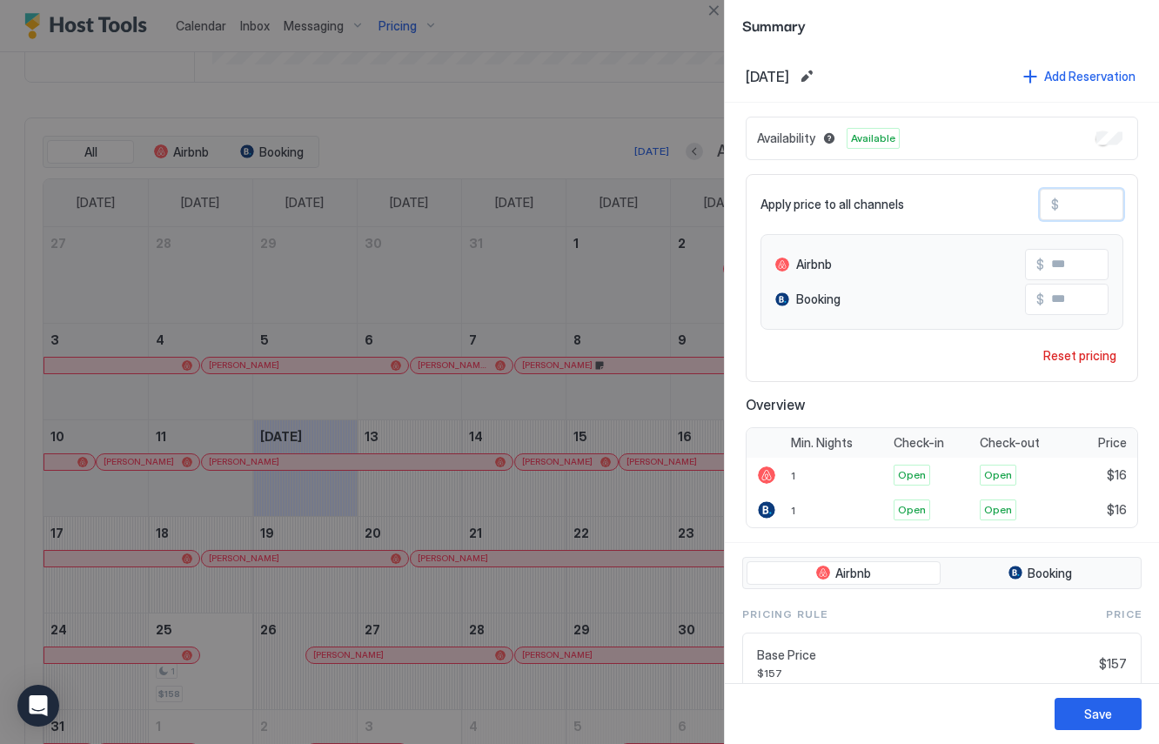
type input "***"
click at [1092, 711] on div "Save" at bounding box center [1099, 714] width 28 height 18
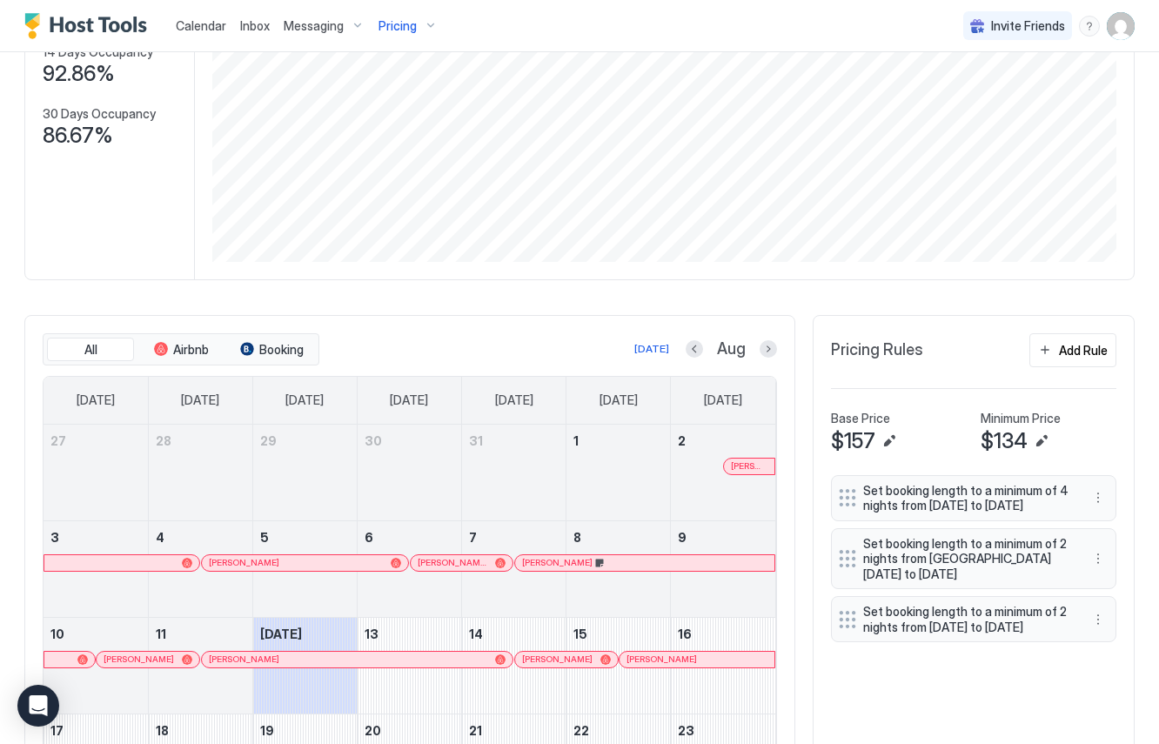
scroll to position [219, 0]
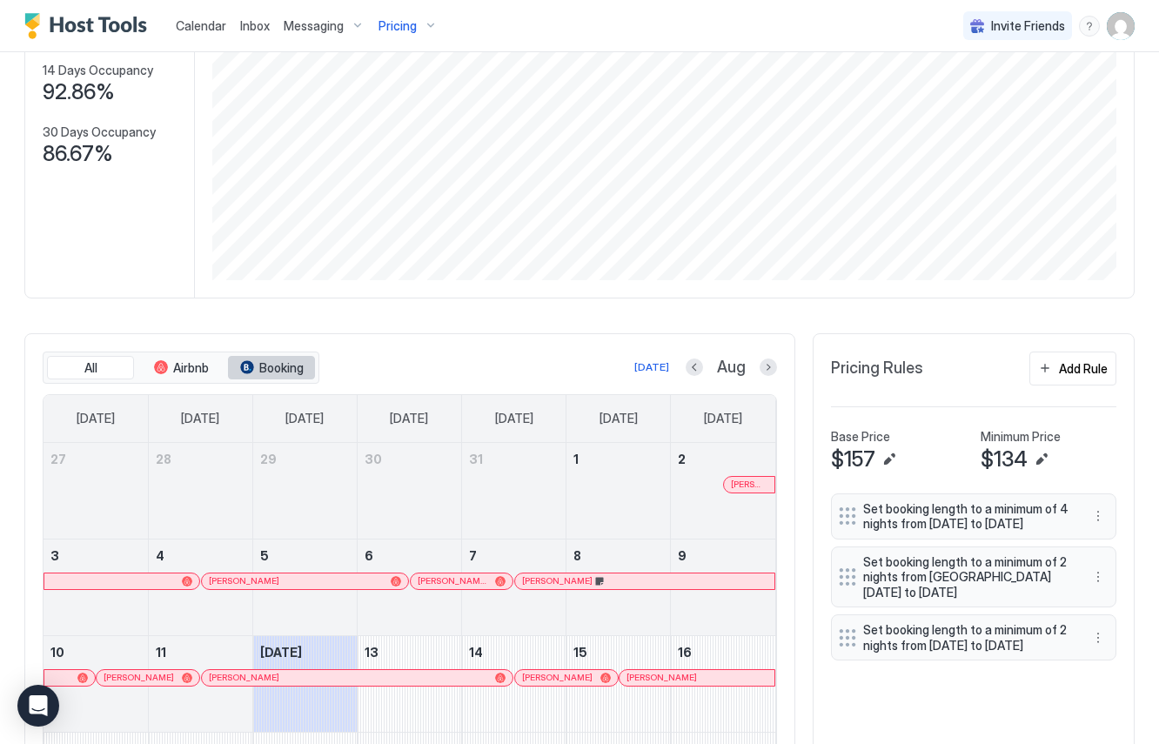
click at [285, 367] on span "Booking" at bounding box center [281, 368] width 44 height 16
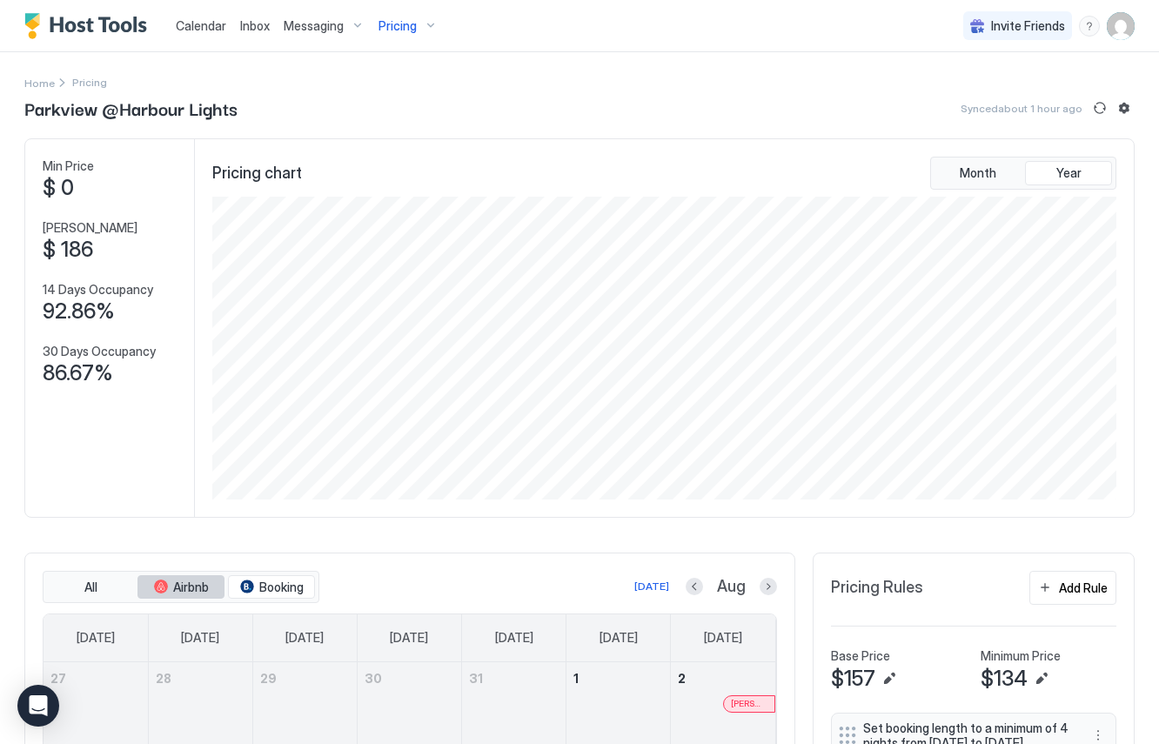
click at [192, 585] on span "Airbnb" at bounding box center [191, 588] width 36 height 16
click at [237, 588] on button "Booking" at bounding box center [271, 587] width 87 height 24
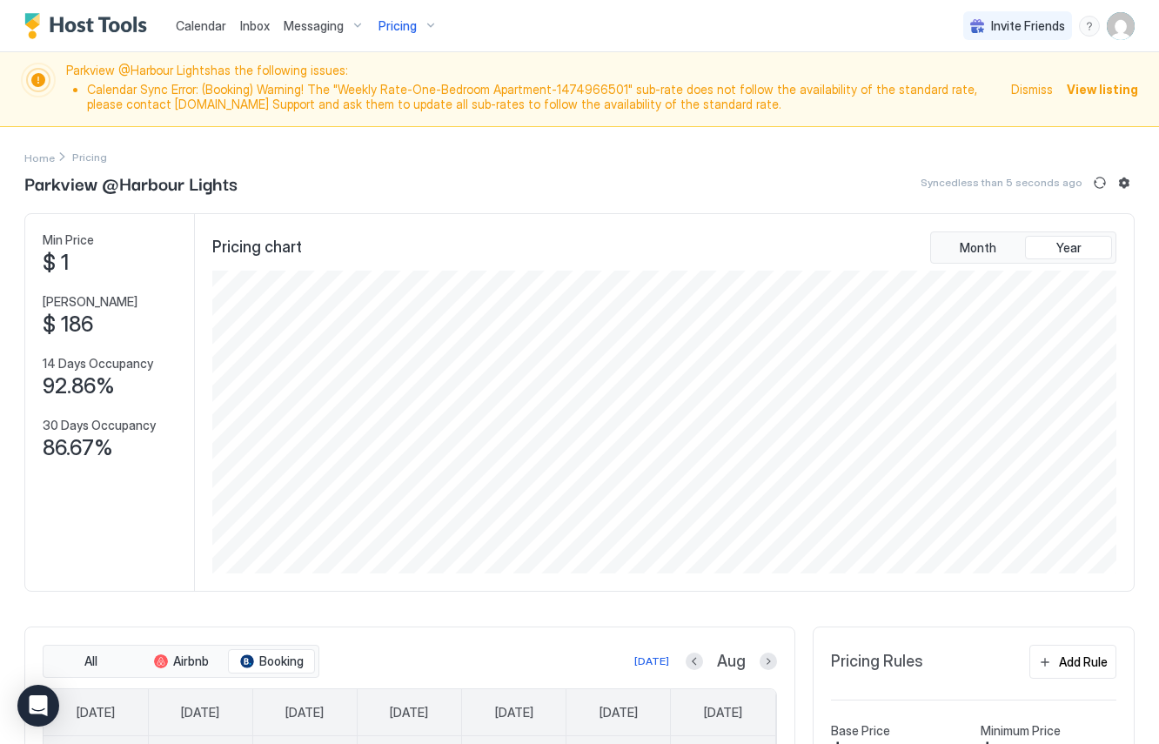
click at [396, 583] on div "Pricing chart Month Year" at bounding box center [664, 403] width 939 height 378
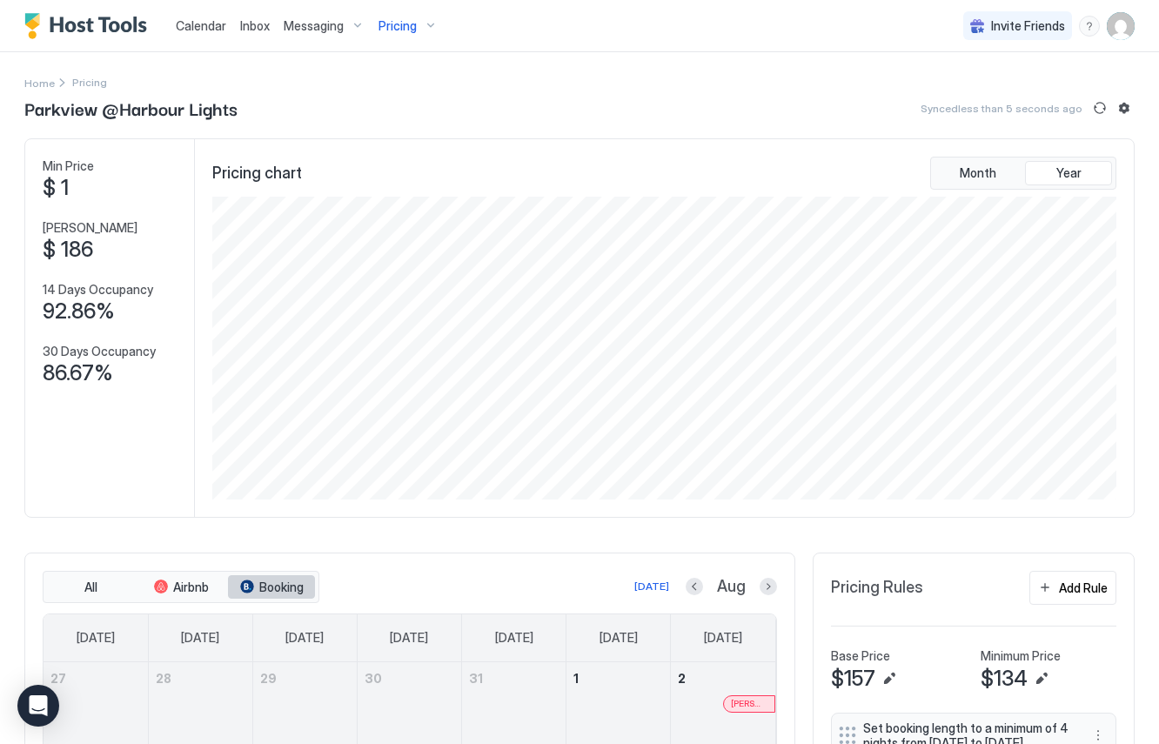
click at [280, 587] on span "Booking" at bounding box center [281, 588] width 44 height 16
click at [199, 586] on span "Airbnb" at bounding box center [191, 588] width 36 height 16
click at [451, 161] on div "Home Pricing Parkview @Harbour Lights Synced less than 5 seconds ago Min Price …" at bounding box center [579, 665] width 1111 height 1227
